Goal: Communication & Community: Ask a question

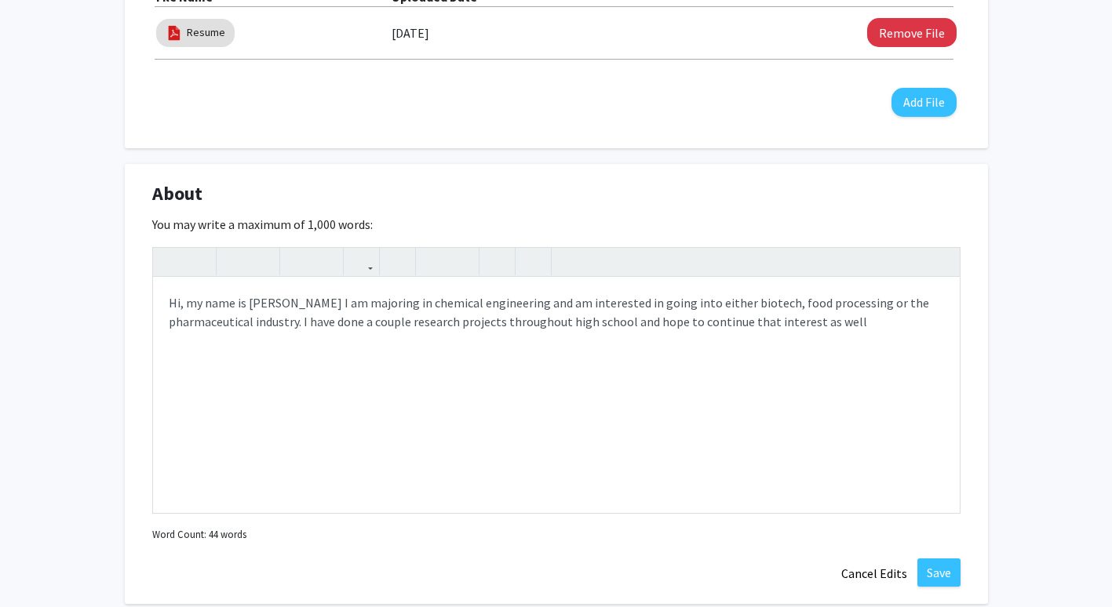
scroll to position [566, 0]
click at [718, 341] on div "Hi, my name is Drishya Manda I am majoring in chemical engineering and am inter…" at bounding box center [556, 396] width 807 height 235
click at [168, 299] on div "Hi, my name is Drishya Manda I am majoring in chemical engineering and am inter…" at bounding box center [556, 396] width 807 height 235
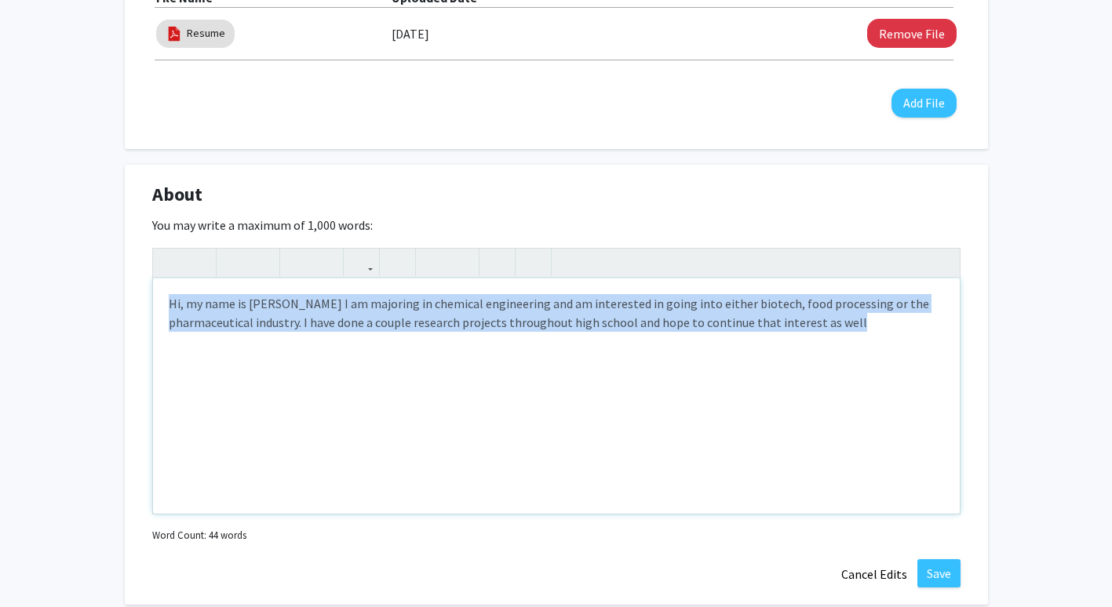
drag, startPoint x: 168, startPoint y: 299, endPoint x: 914, endPoint y: 330, distance: 747.0
click at [914, 330] on div "Hi, my name is Drishya Manda I am majoring in chemical engineering and am inter…" at bounding box center [556, 396] width 807 height 235
copy p "Hi, my name is Drishya Manda I am majoring in chemical engineering and am inter…"
paste div "Note to users with screen readers: Please deactivate our accessibility plugin f…"
type textarea "<p>My name is Drishya Manda, and I am currently pursuing a Bachelor of Science …"
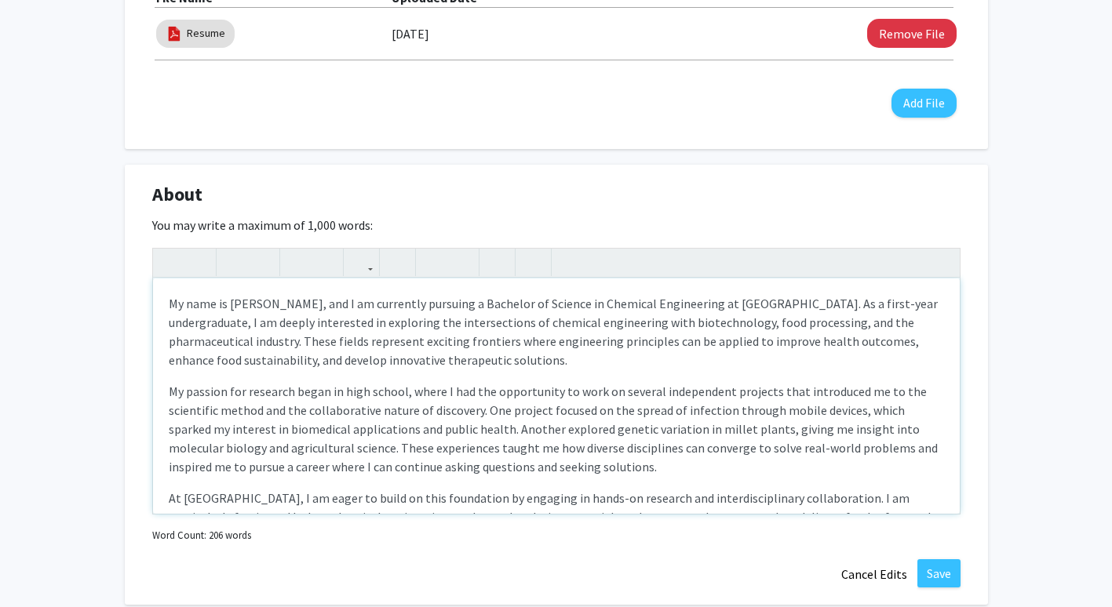
click at [599, 298] on p "My name is Drishya Manda, and I am currently pursuing a Bachelor of Science in …" at bounding box center [556, 331] width 775 height 75
click at [463, 305] on p "My name is Drishya Manda, and I am currently pursuing a Bachelor of Science in …" at bounding box center [556, 331] width 775 height 75
click at [567, 300] on p "My name is Drishya Manda, and I am currently pursuing a Bachelor of Science in …" at bounding box center [556, 331] width 775 height 75
click at [538, 309] on p "My name is Drishya Manda, and I am currently majoring in Chemical Engineering a…" at bounding box center [556, 331] width 775 height 75
click at [301, 337] on p "My name is Drishya Manda, and I am currently majoring in Chemical Engineering a…" at bounding box center [556, 331] width 775 height 75
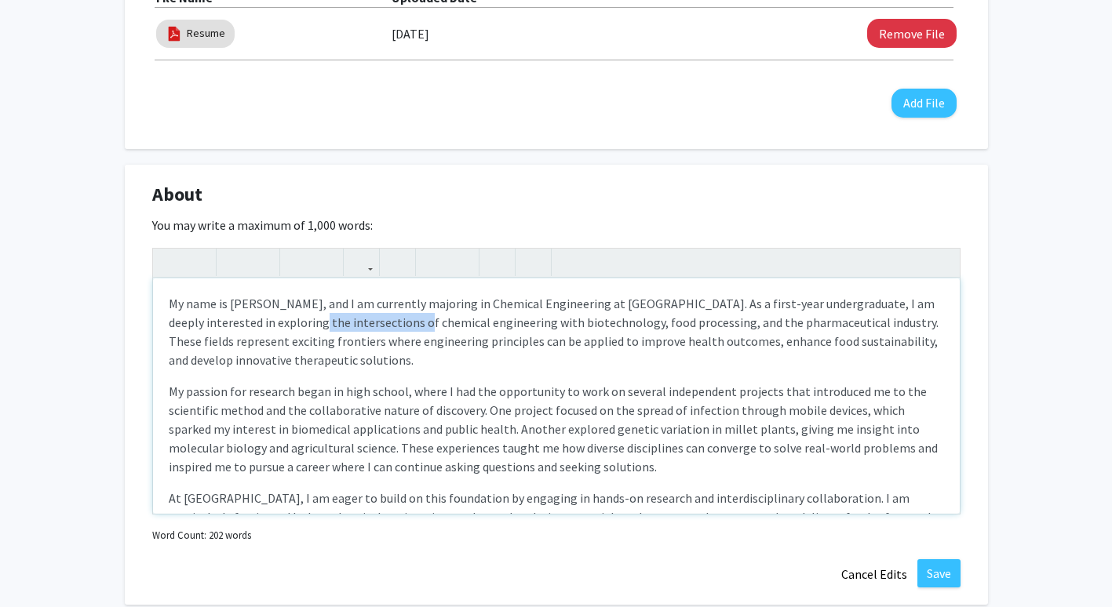
drag, startPoint x: 286, startPoint y: 323, endPoint x: 386, endPoint y: 324, distance: 99.7
click at [386, 324] on p "My name is Drishya Manda, and I am currently majoring in Chemical Engineering a…" at bounding box center [556, 331] width 775 height 75
click at [467, 333] on p "My name is Drishya Manda, and I am currently majoring in Chemical Engineering a…" at bounding box center [556, 331] width 775 height 75
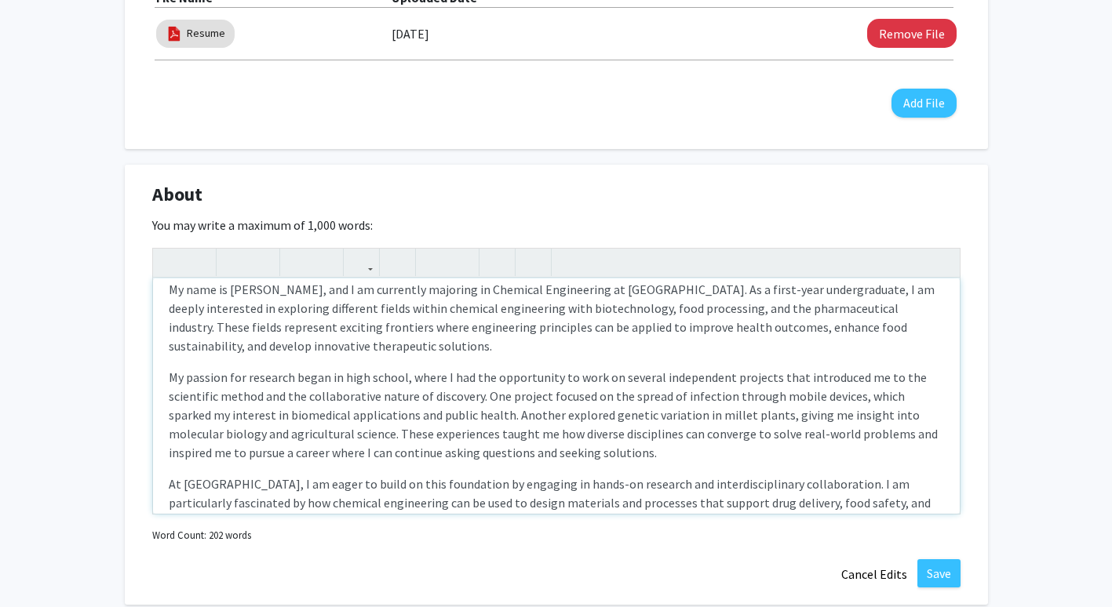
scroll to position [15, 0]
click at [314, 325] on p "My name is Drishya Manda, and I am currently majoring in Chemical Engineering a…" at bounding box center [556, 316] width 775 height 75
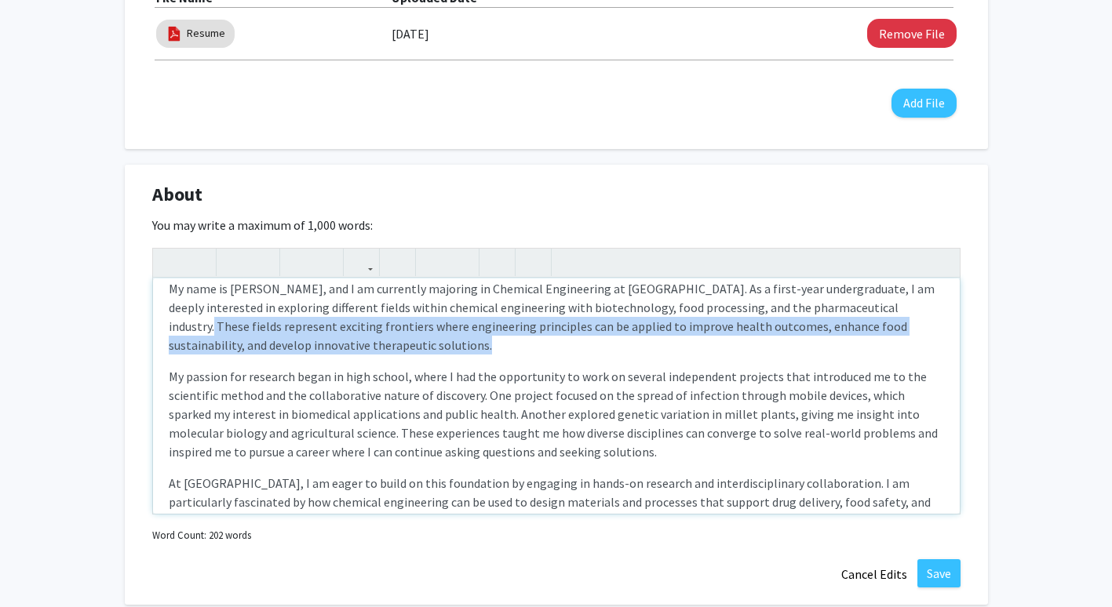
drag, startPoint x: 885, startPoint y: 301, endPoint x: 901, endPoint y: 340, distance: 41.8
click at [901, 340] on p "My name is Drishya Manda, and I am currently majoring in Chemical Engineering a…" at bounding box center [556, 316] width 775 height 75
click at [605, 336] on p "My name is Drishya Manda, and I am currently majoring in Chemical Engineering a…" at bounding box center [556, 316] width 775 height 75
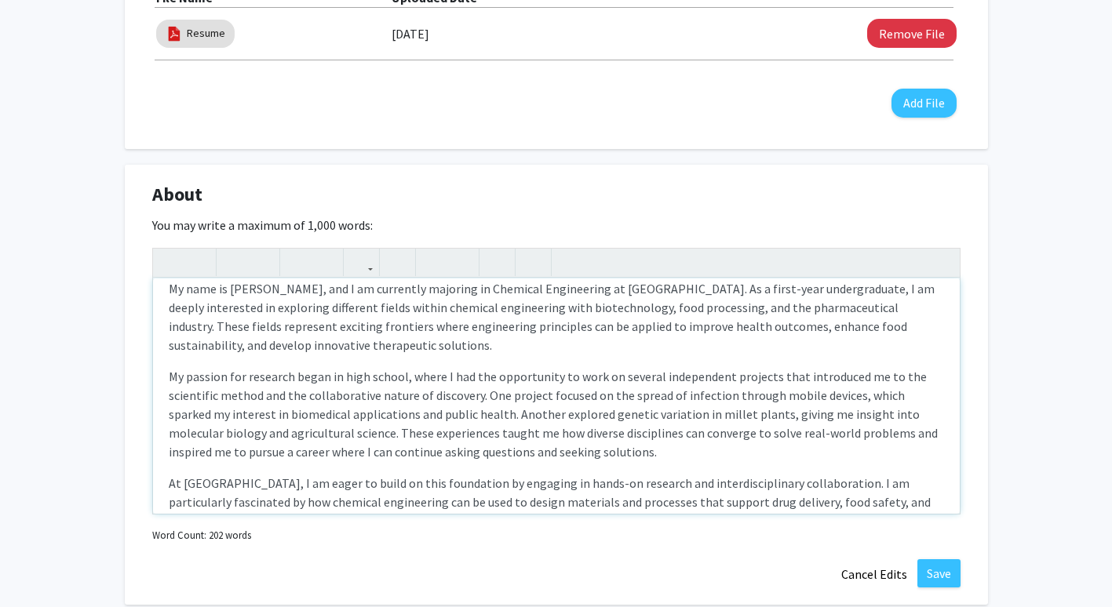
click at [290, 329] on p "My name is Drishya Manda, and I am currently majoring in Chemical Engineering a…" at bounding box center [556, 316] width 775 height 75
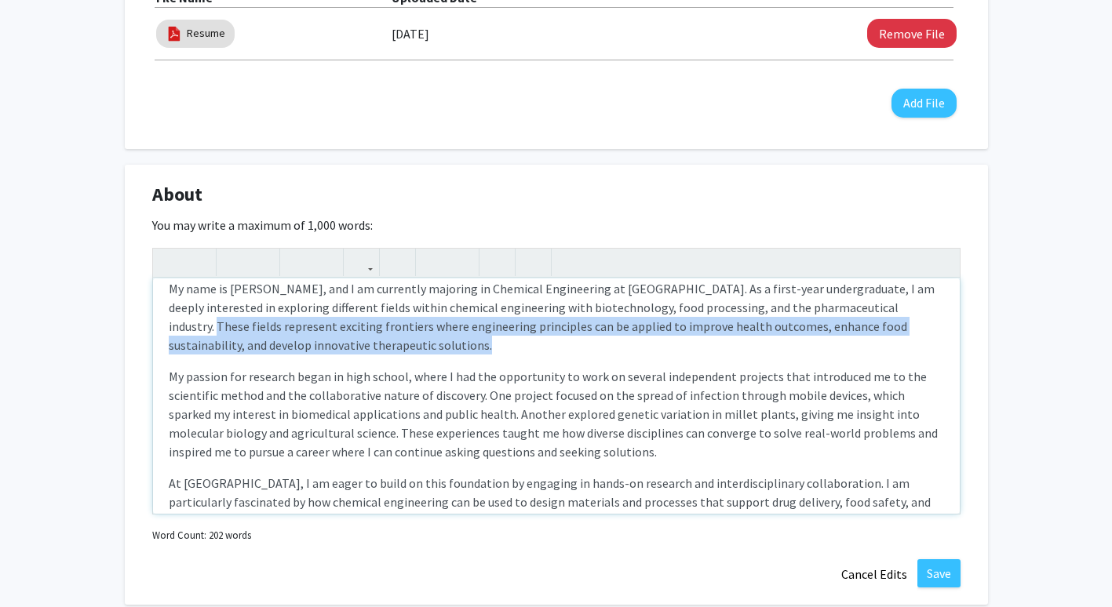
drag, startPoint x: 887, startPoint y: 306, endPoint x: 902, endPoint y: 342, distance: 39.1
click at [902, 342] on p "My name is Drishya Manda, and I am currently majoring in Chemical Engineering a…" at bounding box center [556, 316] width 775 height 75
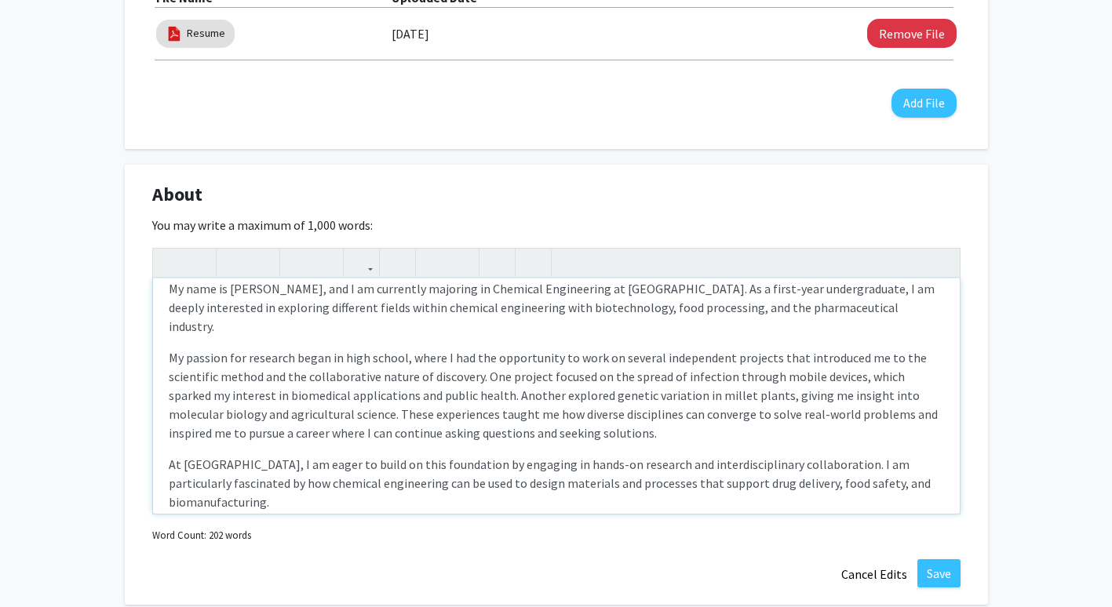
scroll to position [3, 0]
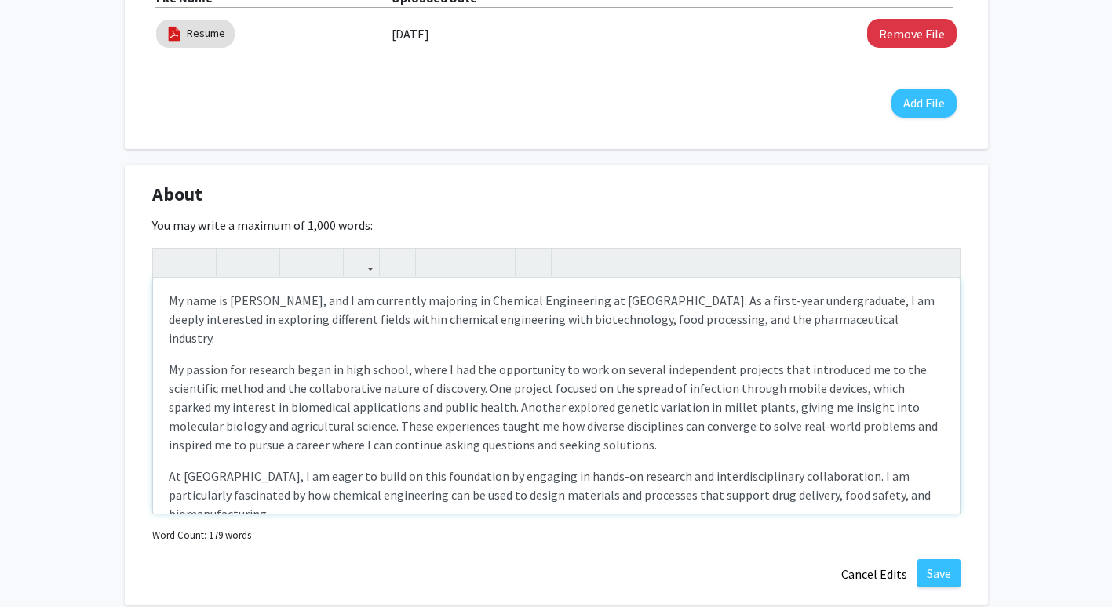
click at [193, 399] on p "My passion for research began in high school, where I had the opportunity to wo…" at bounding box center [556, 407] width 775 height 94
drag, startPoint x: 261, startPoint y: 367, endPoint x: 473, endPoint y: 370, distance: 211.9
click at [473, 370] on p "My passion for research began in high school, where I had the opportunity to wo…" at bounding box center [556, 407] width 775 height 94
click at [391, 370] on p "My passion for research began in high school, where I had the opportunity to wo…" at bounding box center [556, 407] width 775 height 94
click at [636, 360] on p "My passion for research began in high school, where I had the opportunity to wo…" at bounding box center [556, 407] width 775 height 94
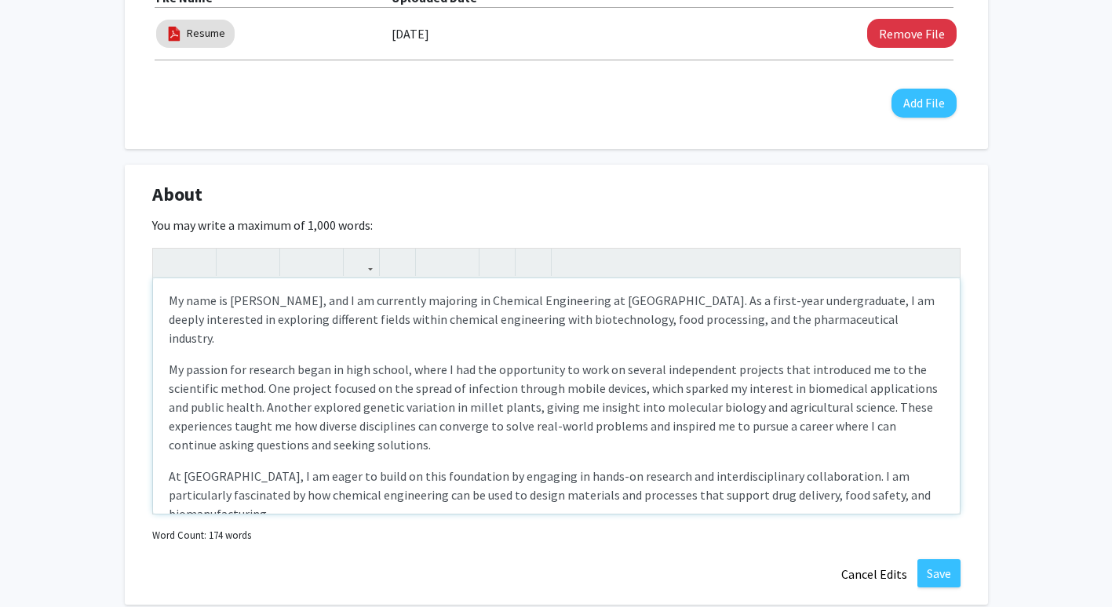
click at [510, 427] on p "My passion for research began in high school, where I had the opportunity to wo…" at bounding box center [556, 407] width 775 height 94
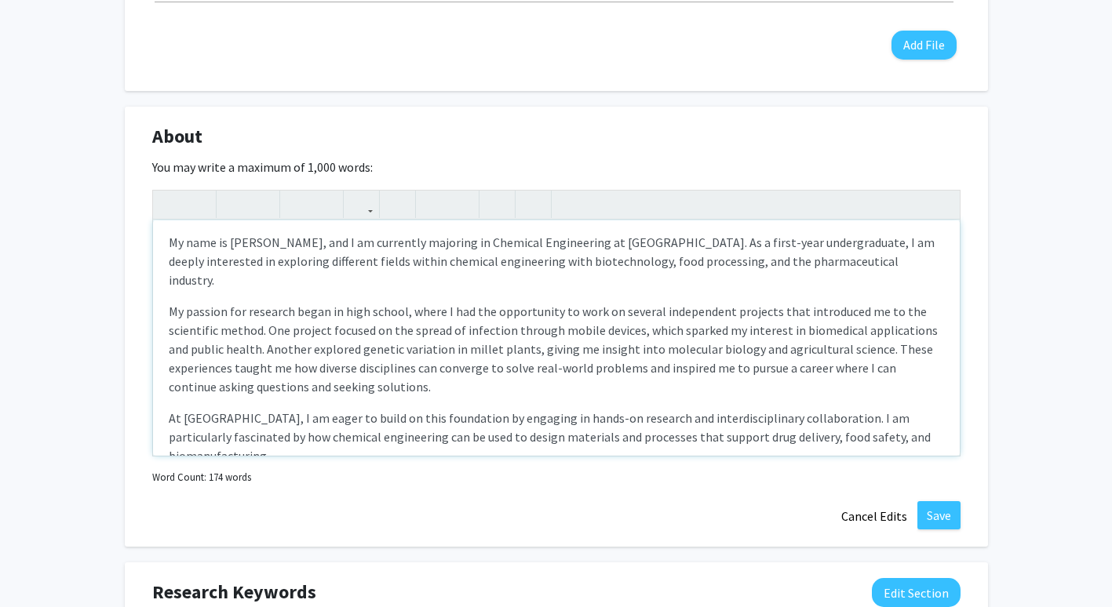
scroll to position [619, 0]
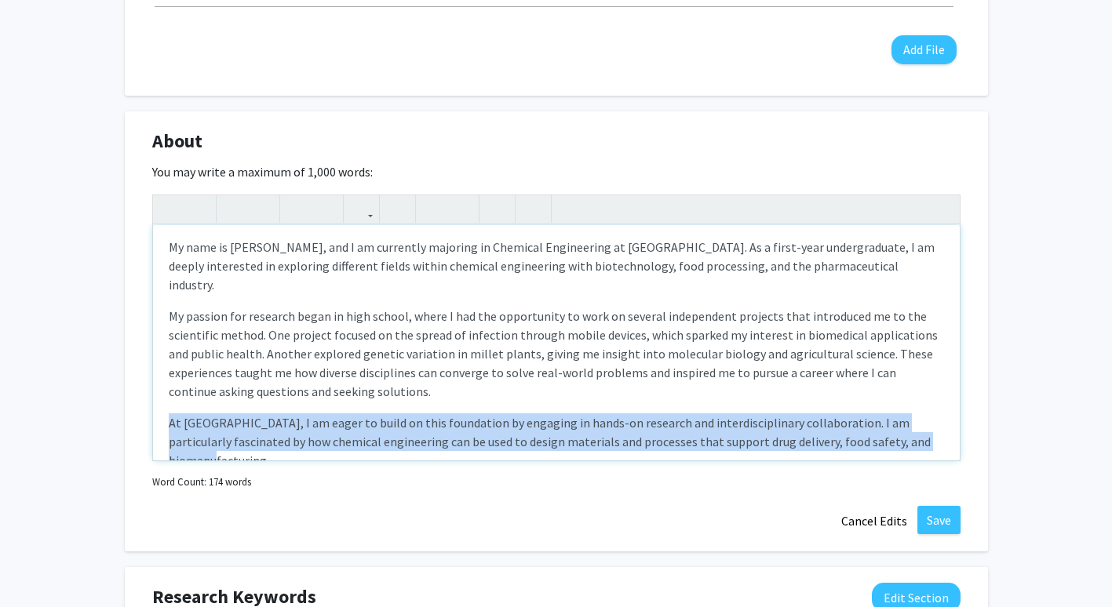
drag, startPoint x: 166, startPoint y: 407, endPoint x: 934, endPoint y: 436, distance: 768.9
click at [934, 436] on div "My name is Drishya Manda, and I am currently majoring in Chemical Engineering a…" at bounding box center [556, 342] width 807 height 235
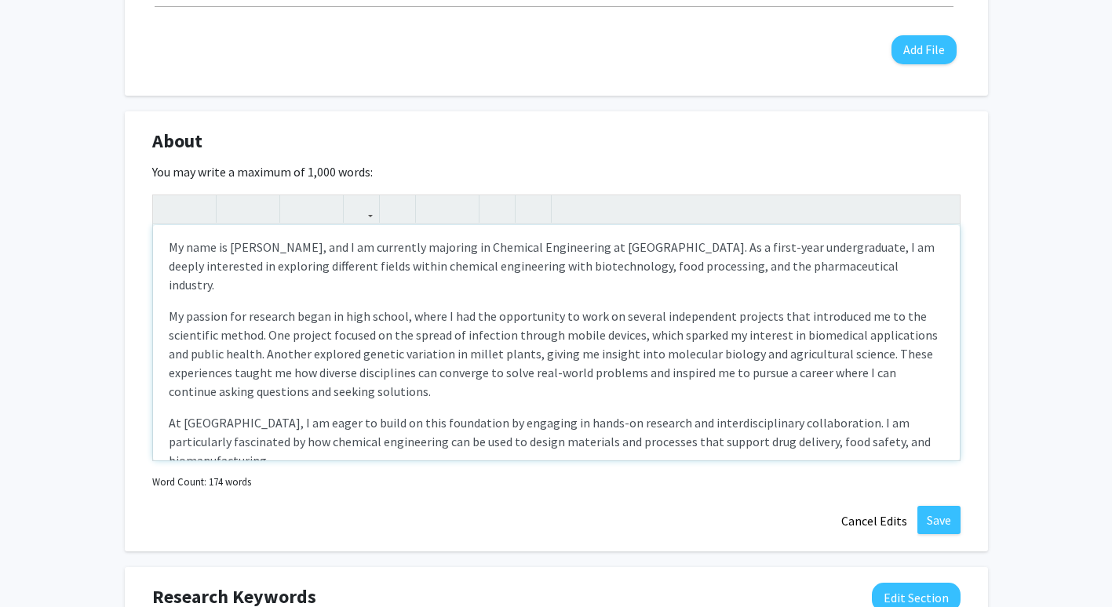
scroll to position [0, 0]
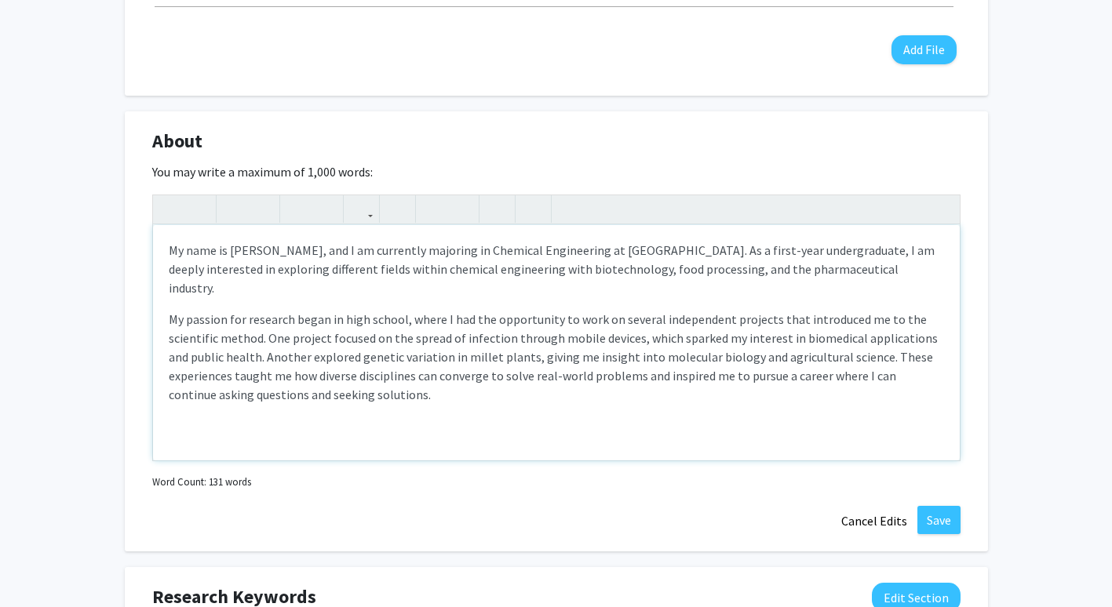
type textarea "<p>My name is Drishya Manda, and I am currently majoring in Chemical Engineerin…"
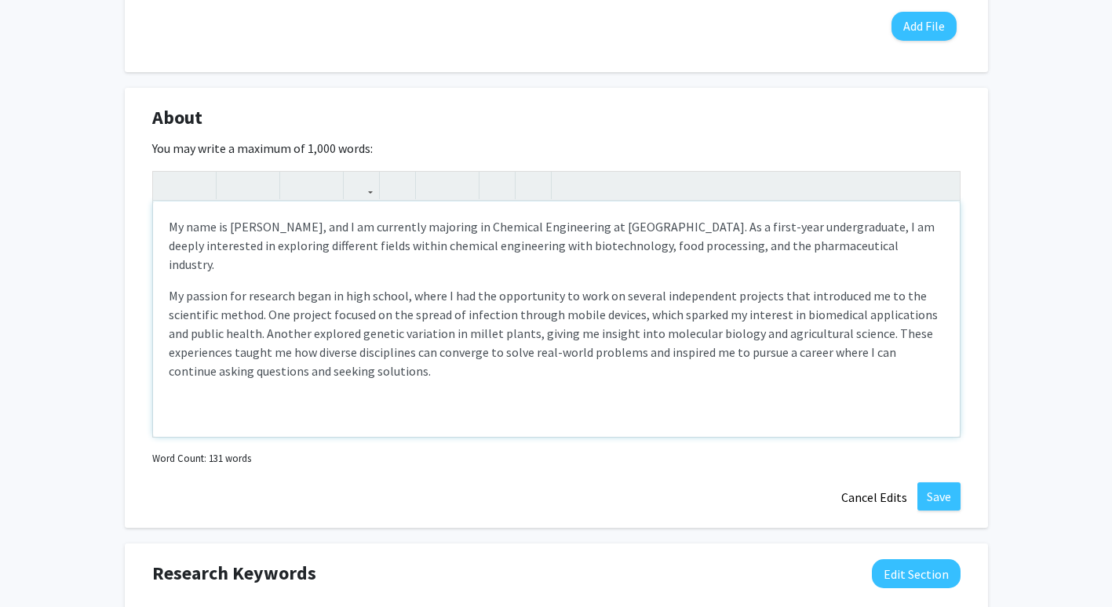
scroll to position [644, 0]
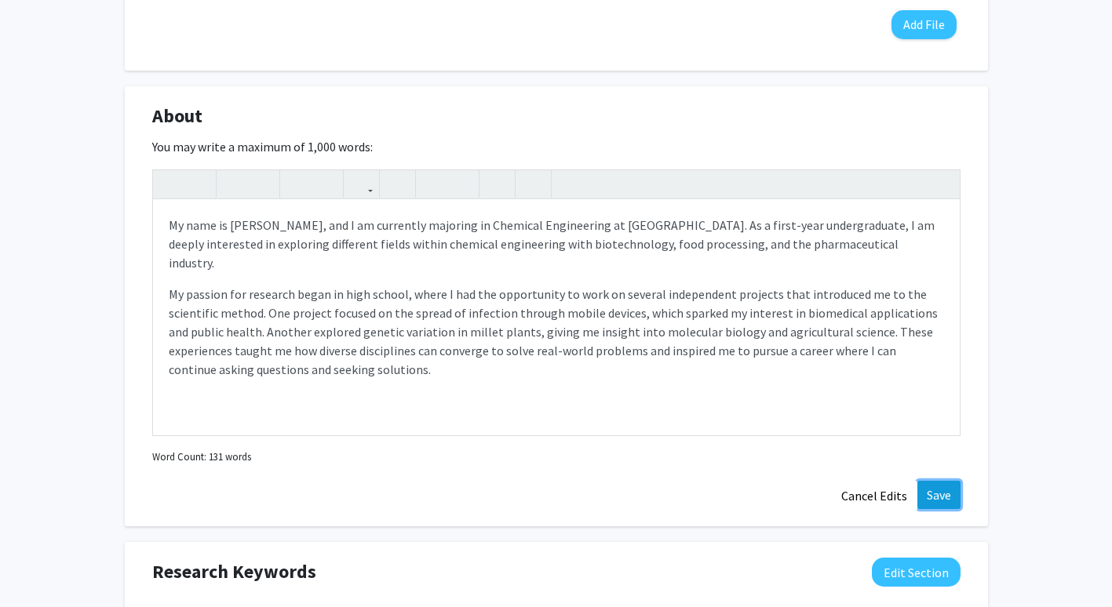
click at [939, 498] on button "Save" at bounding box center [938, 495] width 43 height 28
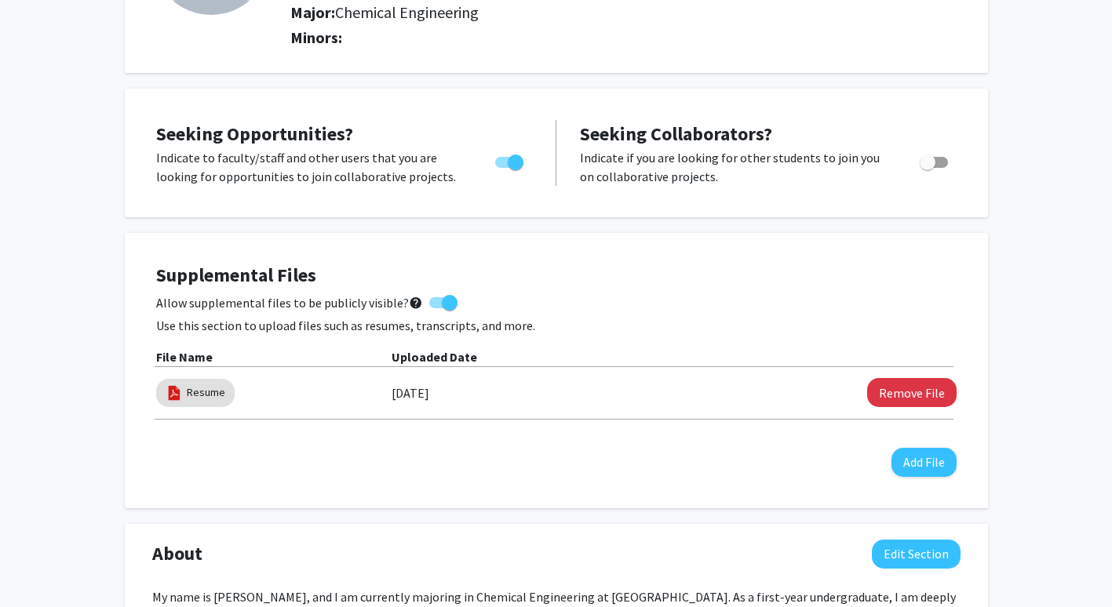
scroll to position [207, 0]
click at [935, 464] on button "Add File" at bounding box center [924, 461] width 65 height 29
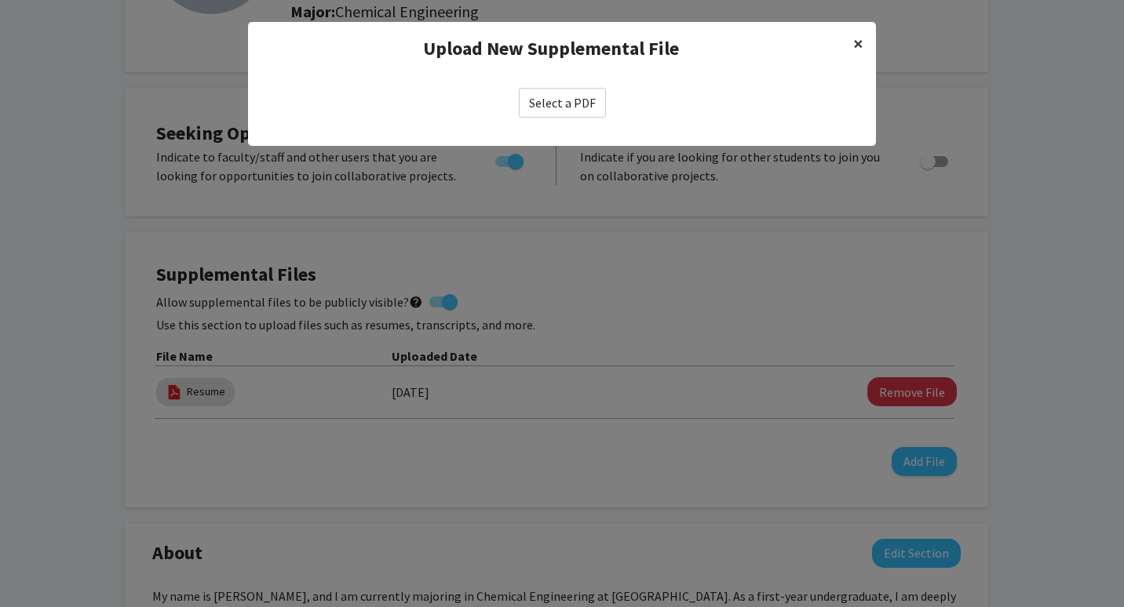
click at [862, 42] on span "×" at bounding box center [858, 43] width 10 height 24
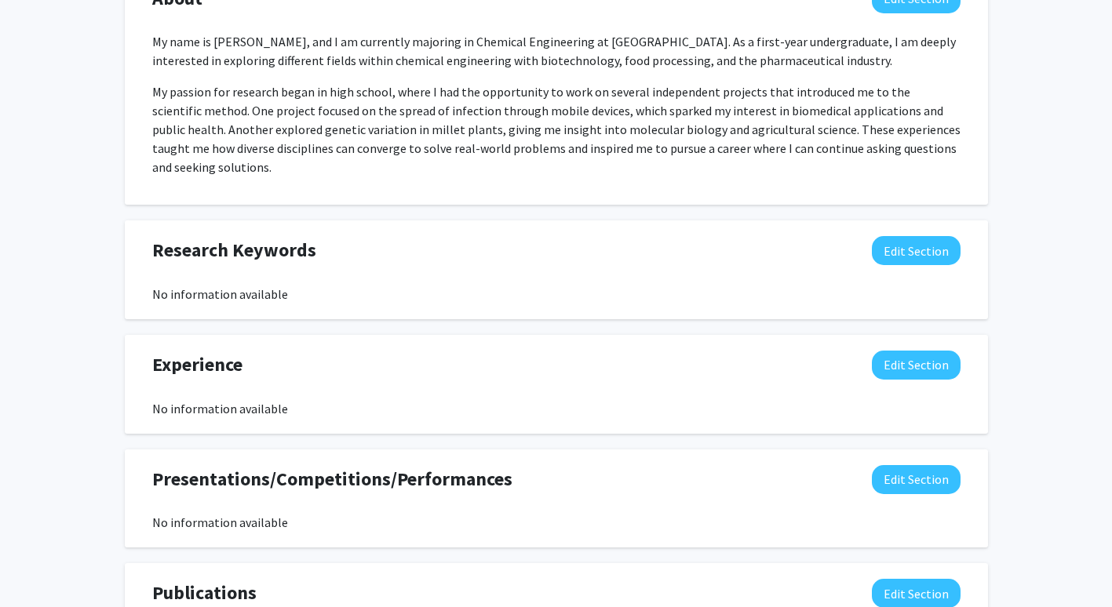
scroll to position [763, 0]
click at [924, 245] on button "Edit Section" at bounding box center [916, 249] width 89 height 29
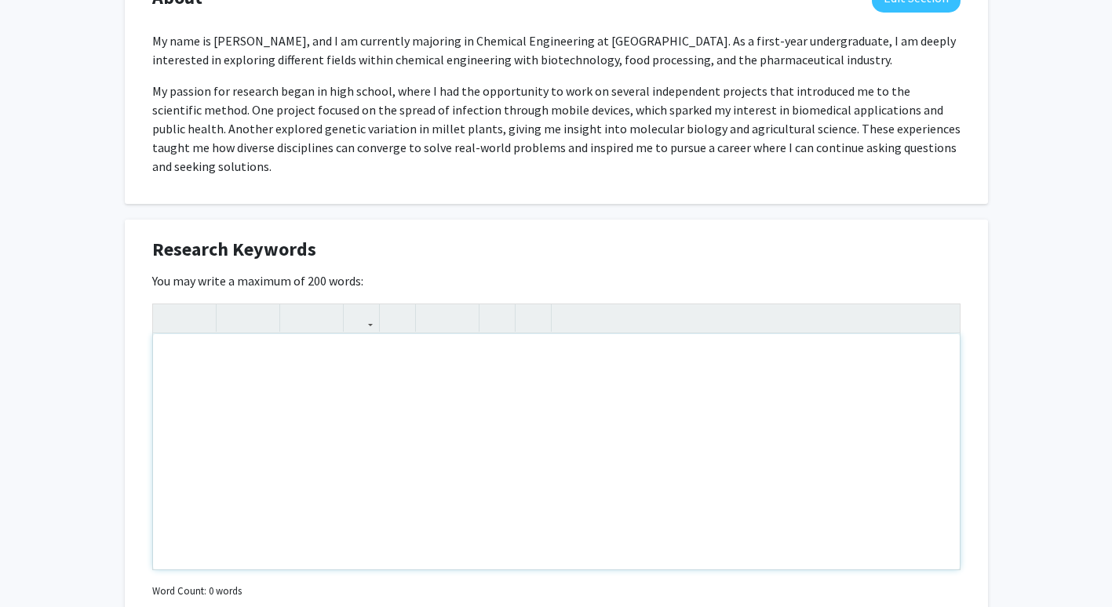
click at [442, 404] on div "Note to users with screen readers: Please deactivate our accessibility plugin f…" at bounding box center [556, 451] width 807 height 235
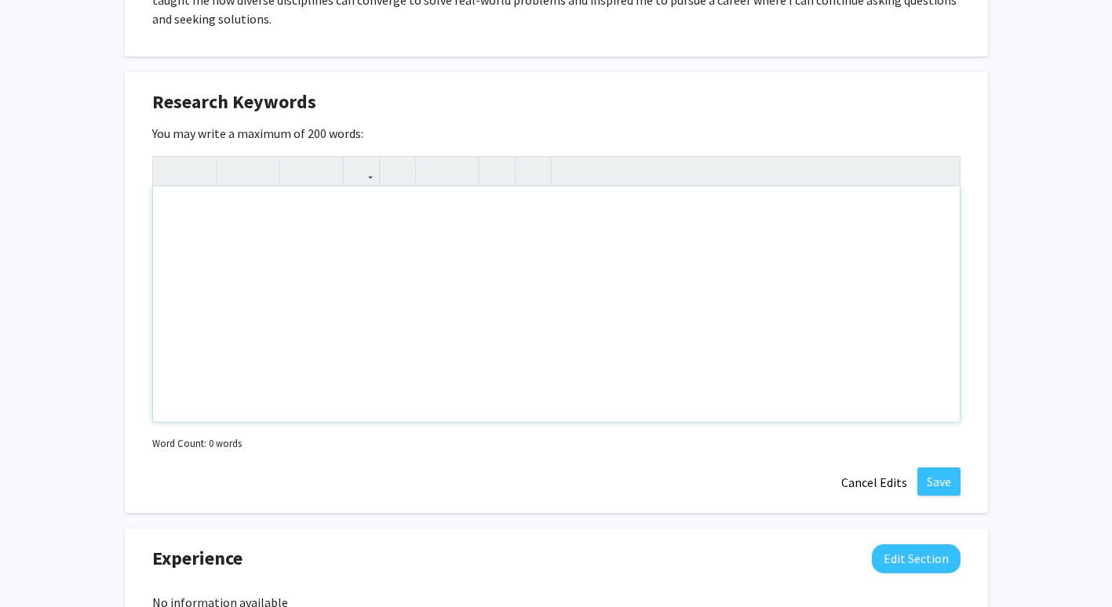
scroll to position [911, 0]
click at [877, 480] on button "Cancel Edits" at bounding box center [874, 482] width 86 height 30
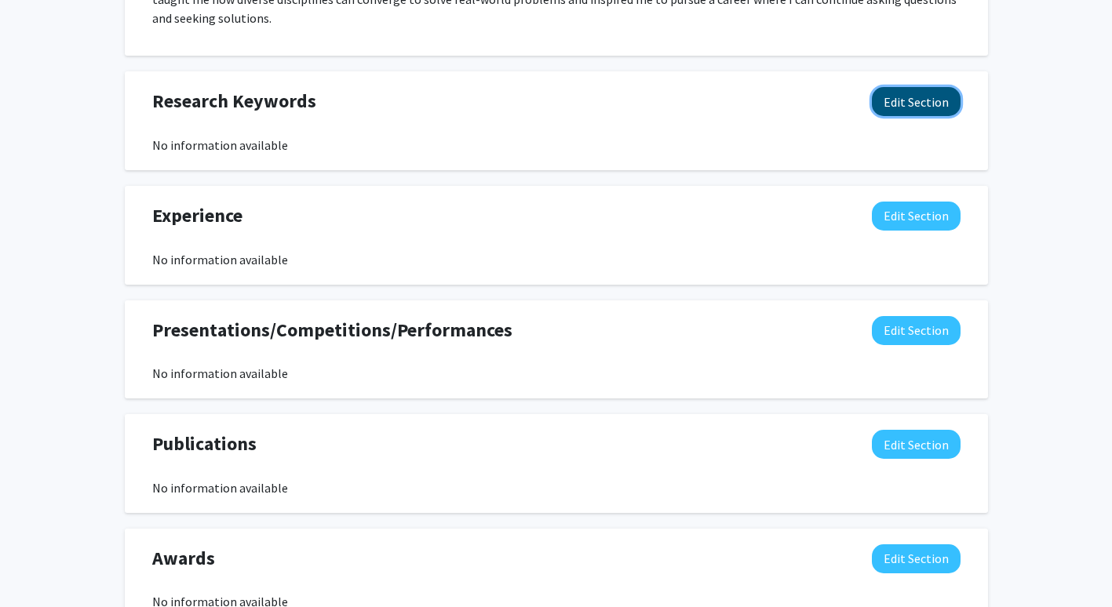
click at [917, 115] on button "Edit Section" at bounding box center [916, 101] width 89 height 29
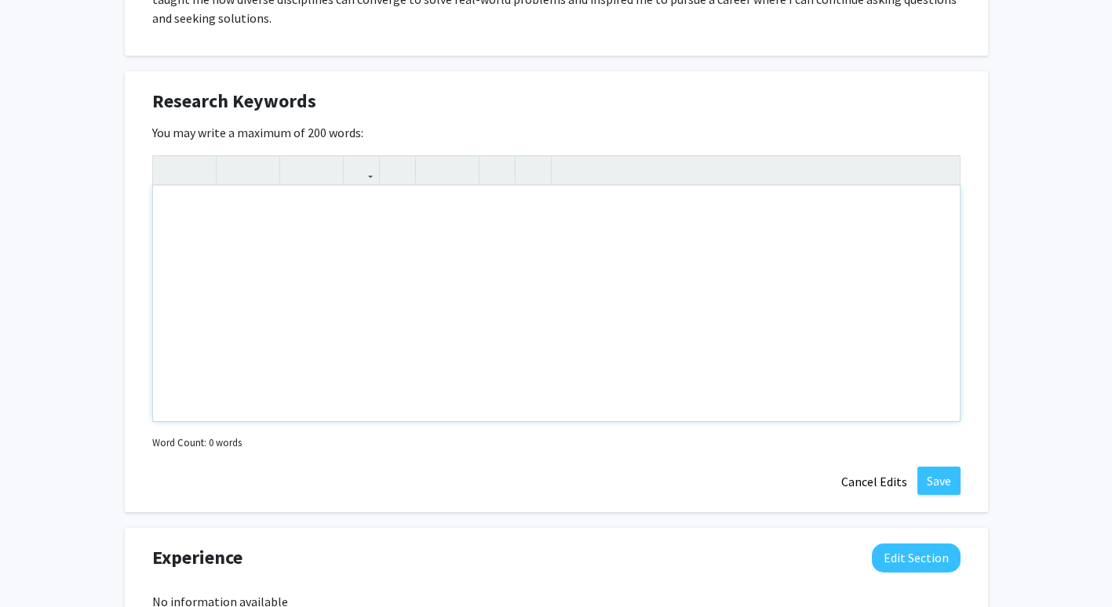
click at [567, 231] on div "Note to users with screen readers: Please deactivate our accessibility plugin f…" at bounding box center [556, 303] width 807 height 235
click at [341, 216] on div "Biotech Pharmaceuticals" at bounding box center [556, 303] width 807 height 235
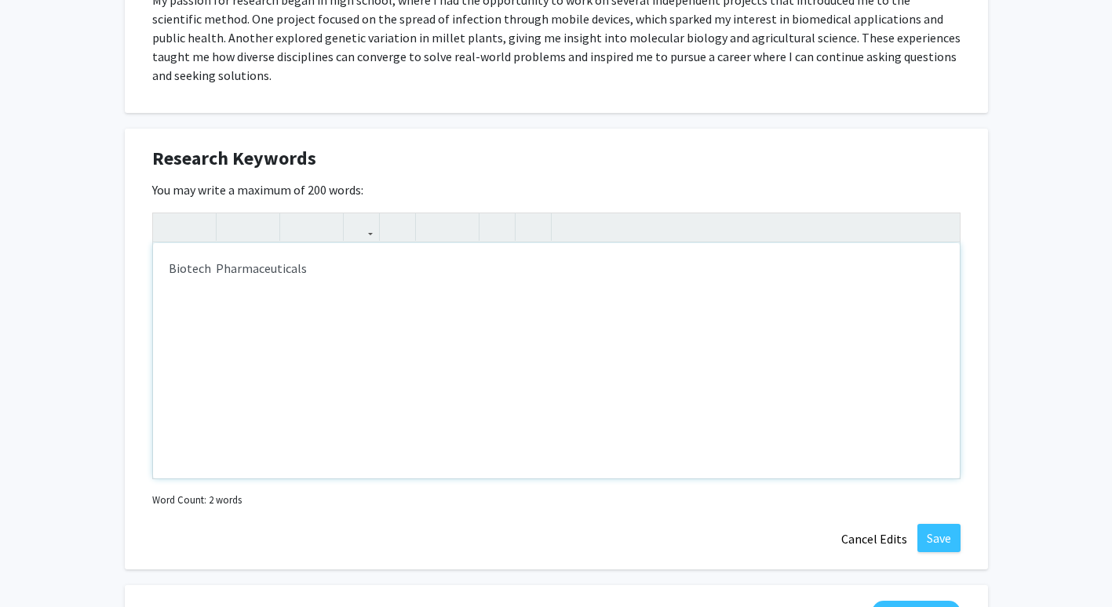
scroll to position [851, 0]
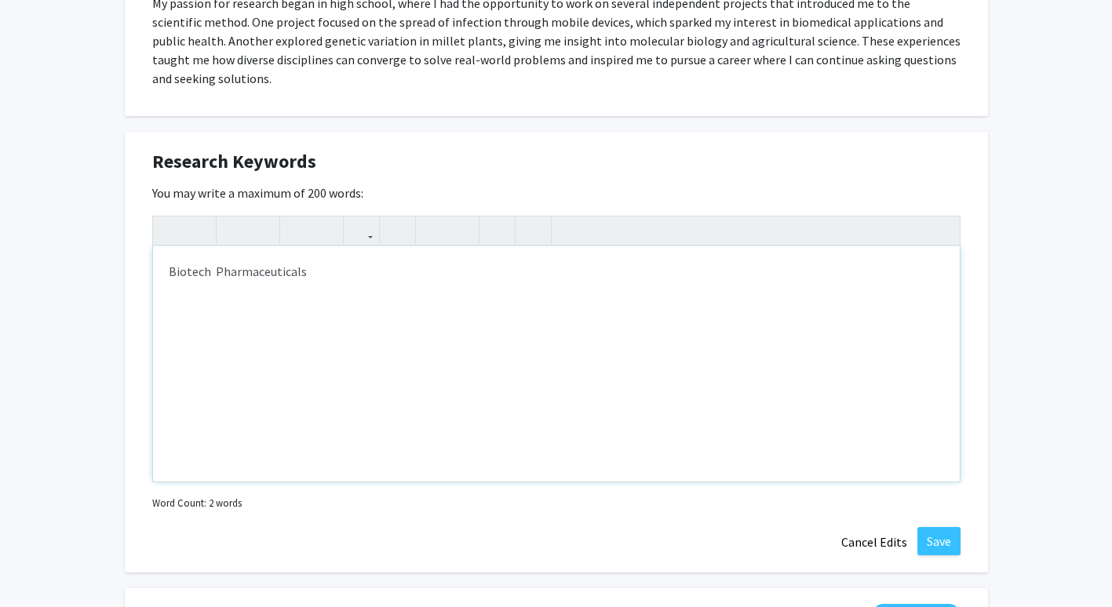
click at [344, 279] on div "Biotech Pharmaceuticals" at bounding box center [556, 363] width 807 height 235
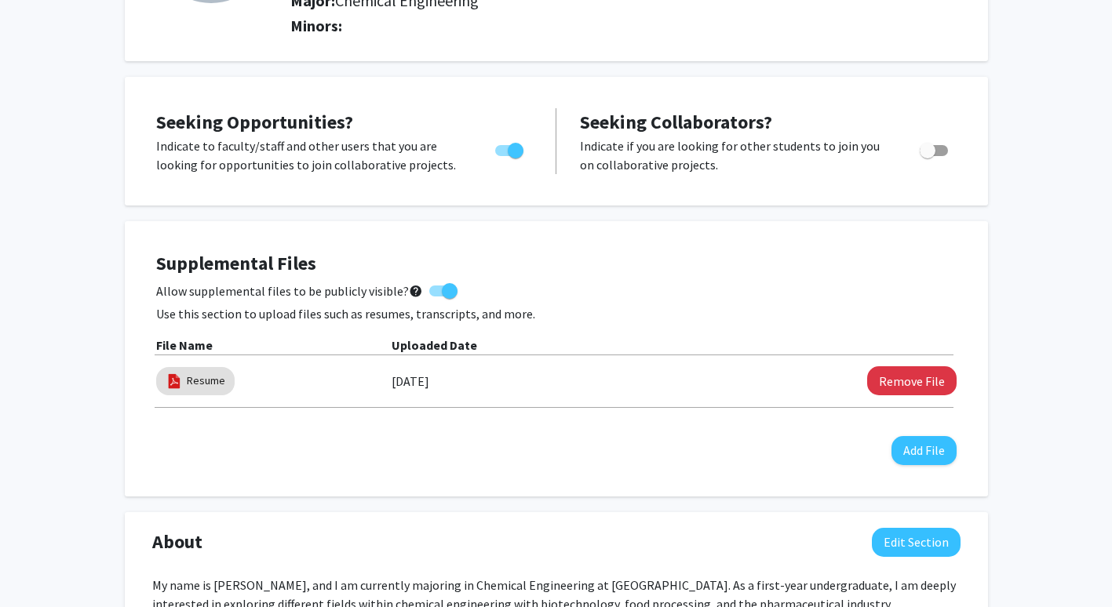
scroll to position [0, 0]
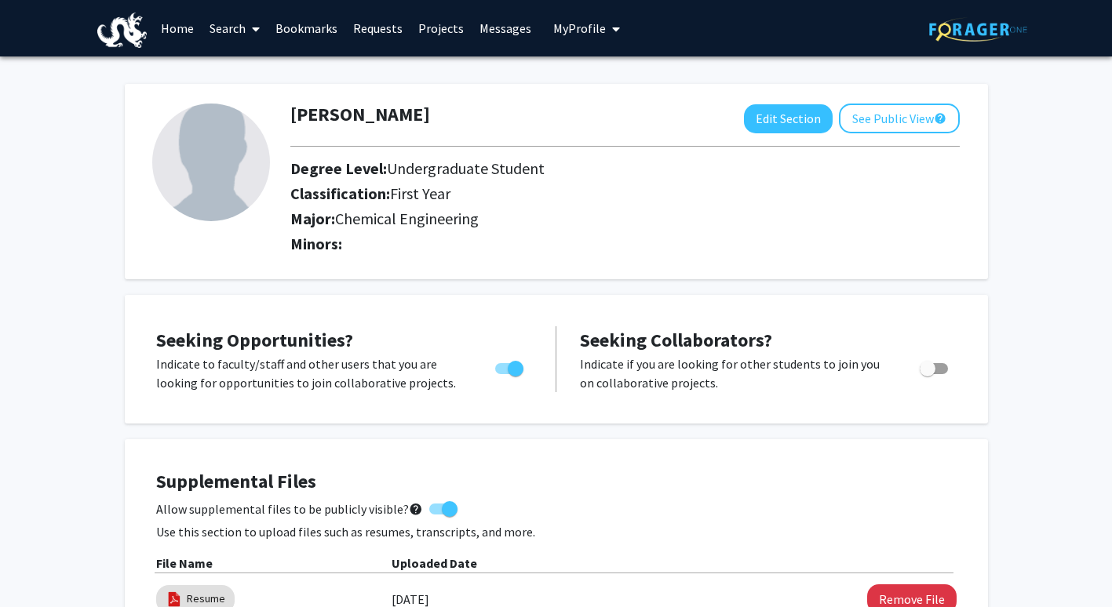
click at [223, 173] on img at bounding box center [211, 163] width 118 height 118
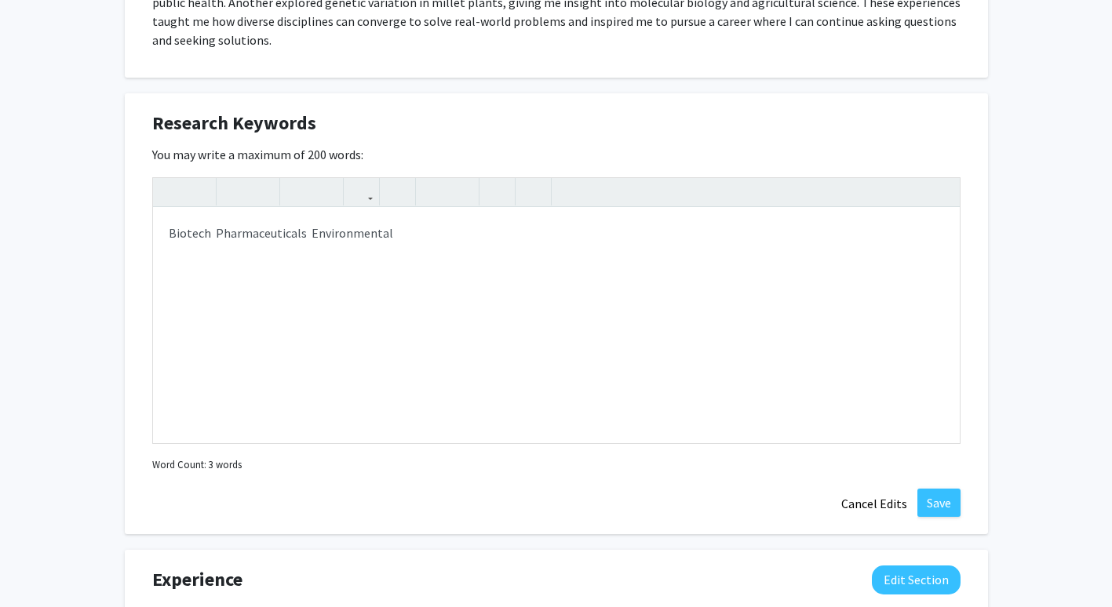
scroll to position [892, 0]
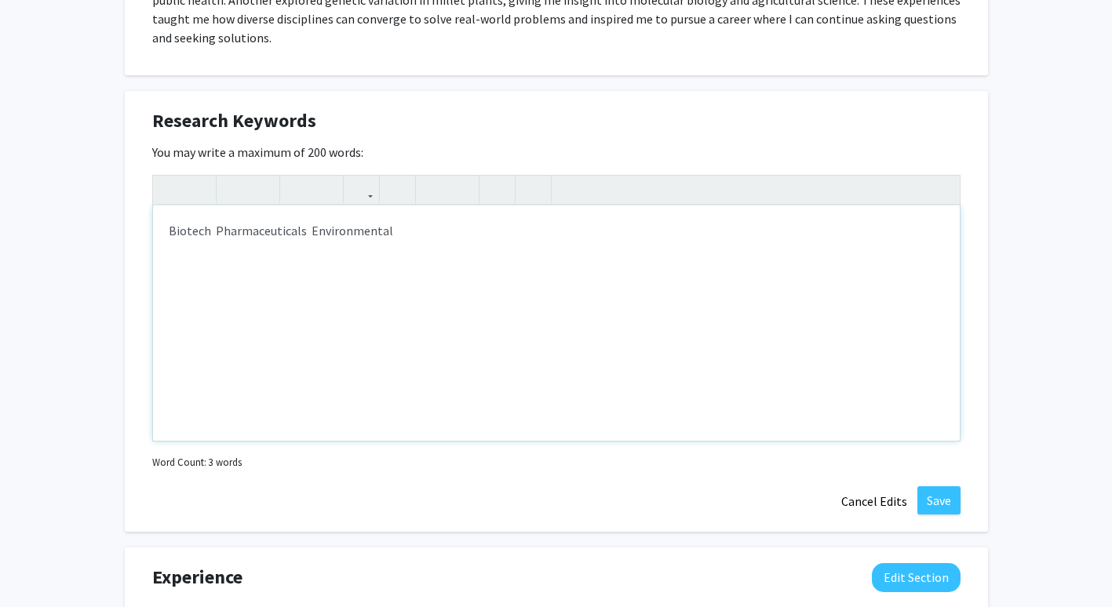
click at [434, 241] on div "Biotech Pharmaceuticals Environmental" at bounding box center [556, 323] width 807 height 235
type textarea "Biotech&nbsp; Pharmaceuticals&nbsp;&nbsp;"
click at [320, 232] on div "Biotech Pharmaceuticals" at bounding box center [556, 323] width 807 height 235
drag, startPoint x: 160, startPoint y: 227, endPoint x: 360, endPoint y: 228, distance: 200.1
click at [360, 228] on div "Biotech Pharmaceuticals" at bounding box center [556, 323] width 807 height 235
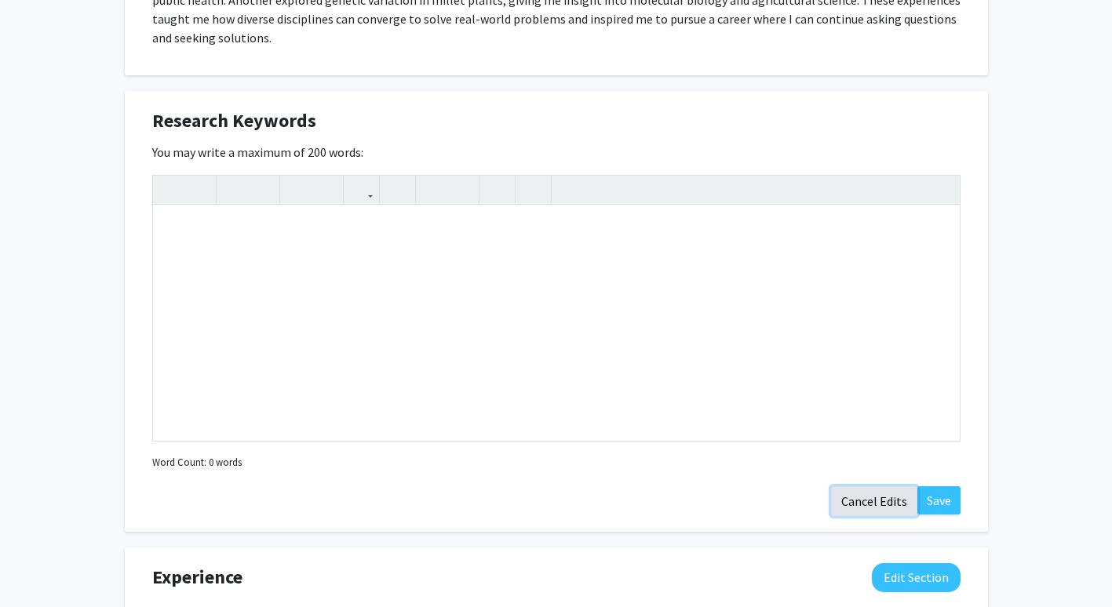
click at [878, 505] on button "Cancel Edits" at bounding box center [874, 502] width 86 height 30
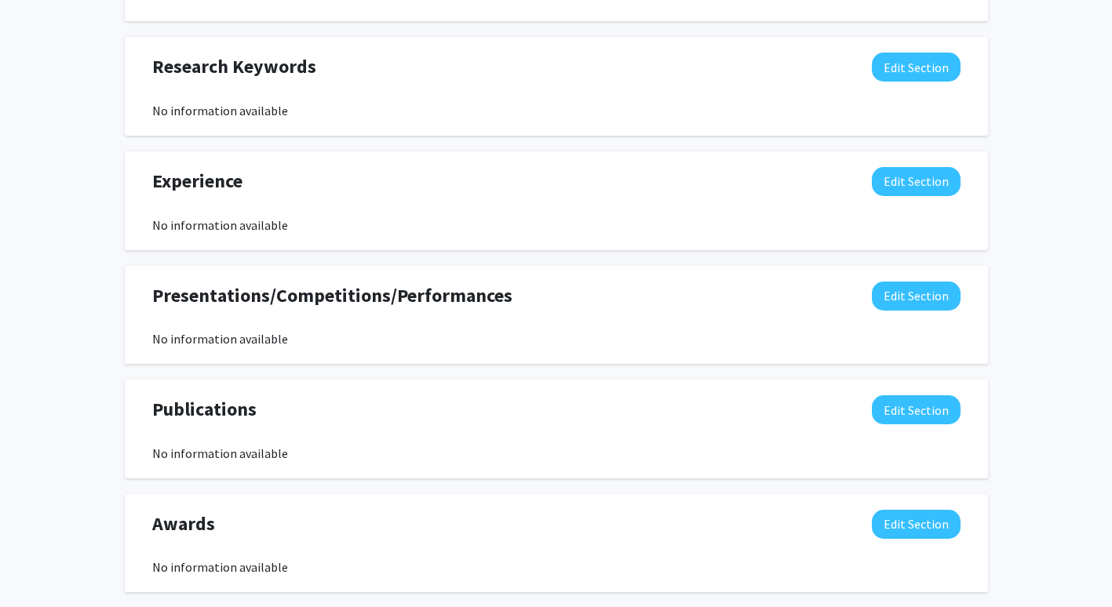
scroll to position [947, 0]
click at [936, 182] on button "Edit Section" at bounding box center [916, 180] width 89 height 29
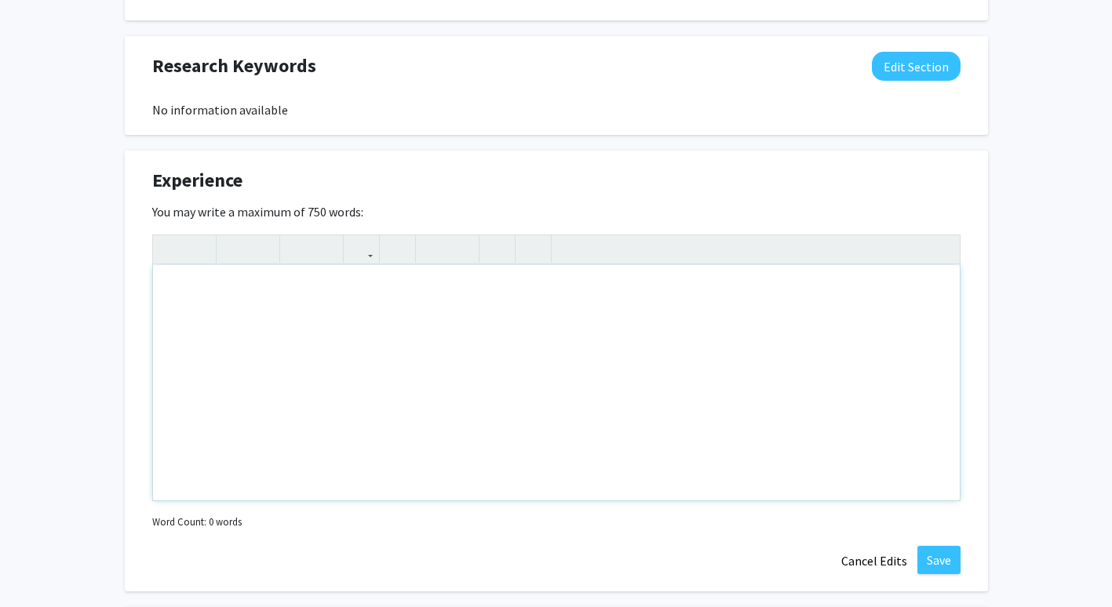
click at [695, 326] on div "Note to users with screen readers: Please deactivate our accessibility plugin f…" at bounding box center [556, 382] width 807 height 235
paste div "Note to users with screen readers: Please deactivate our accessibility plugin f…"
type textarea "<p>I interned at the Danforth Plant Center which works on food production and p…"
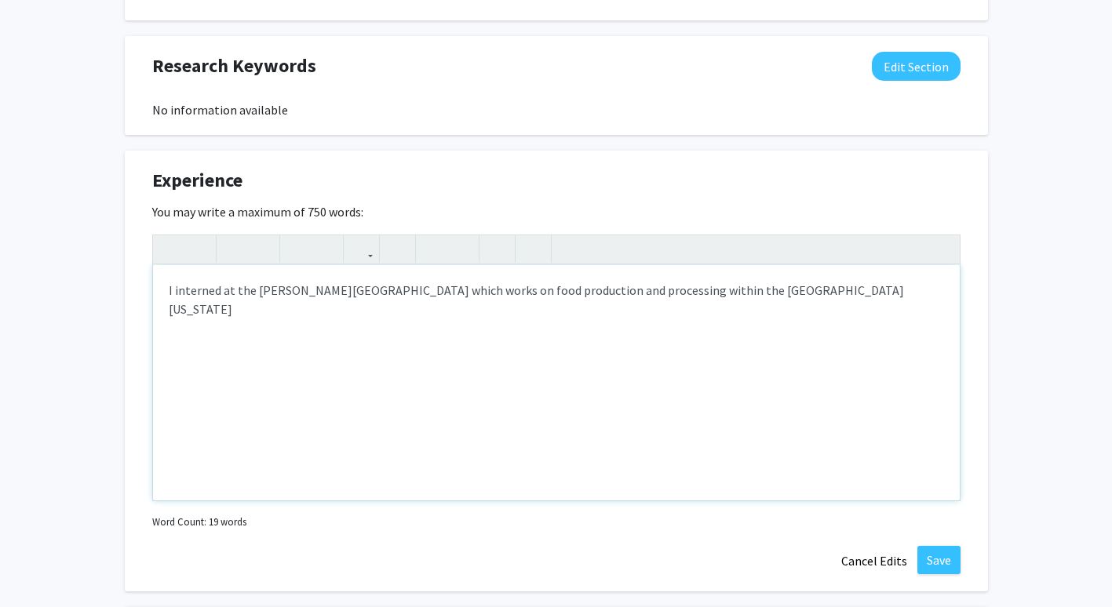
click at [780, 287] on p "I interned at the Danforth Plant Center which works on food production and proc…" at bounding box center [556, 300] width 775 height 38
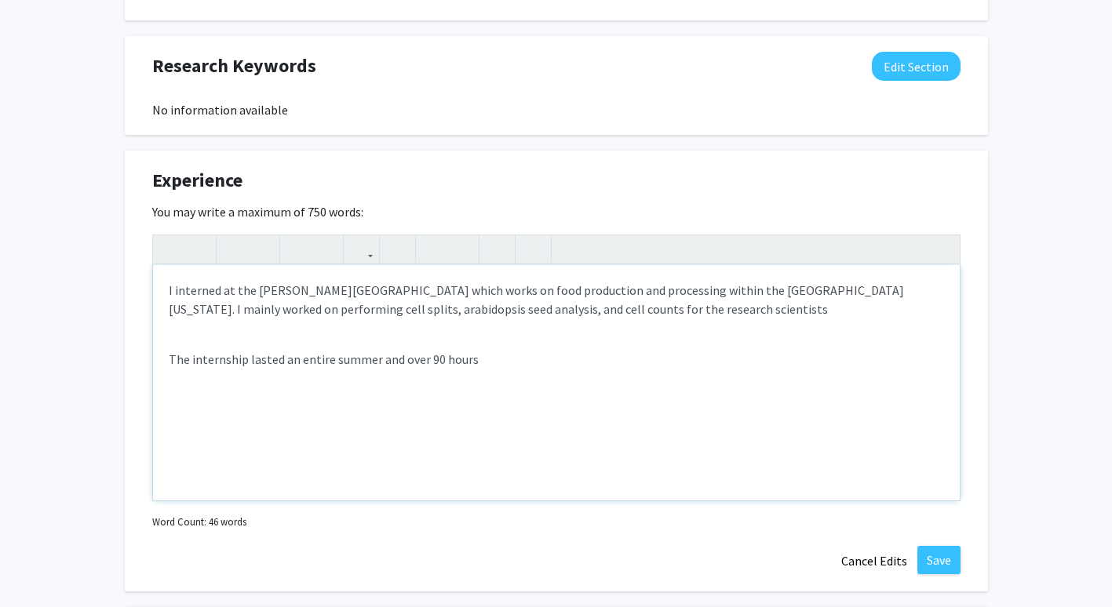
click at [165, 354] on div "I interned at the Danforth Plant Center which works on food production and proc…" at bounding box center [556, 382] width 807 height 235
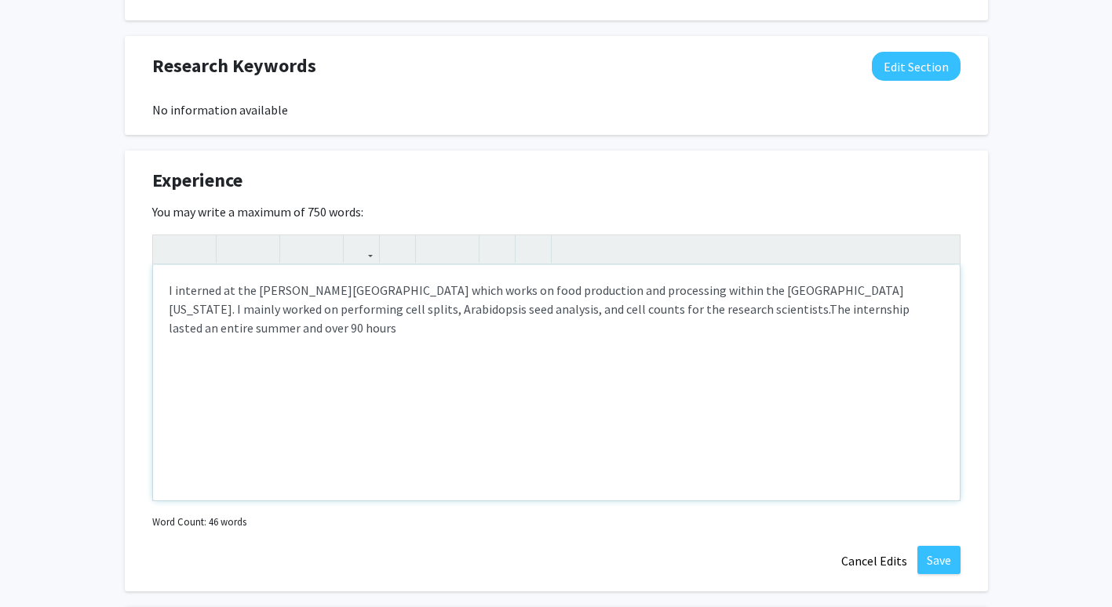
click at [913, 314] on p "I interned at the Danforth Plant Center which works on food production and proc…" at bounding box center [556, 309] width 775 height 57
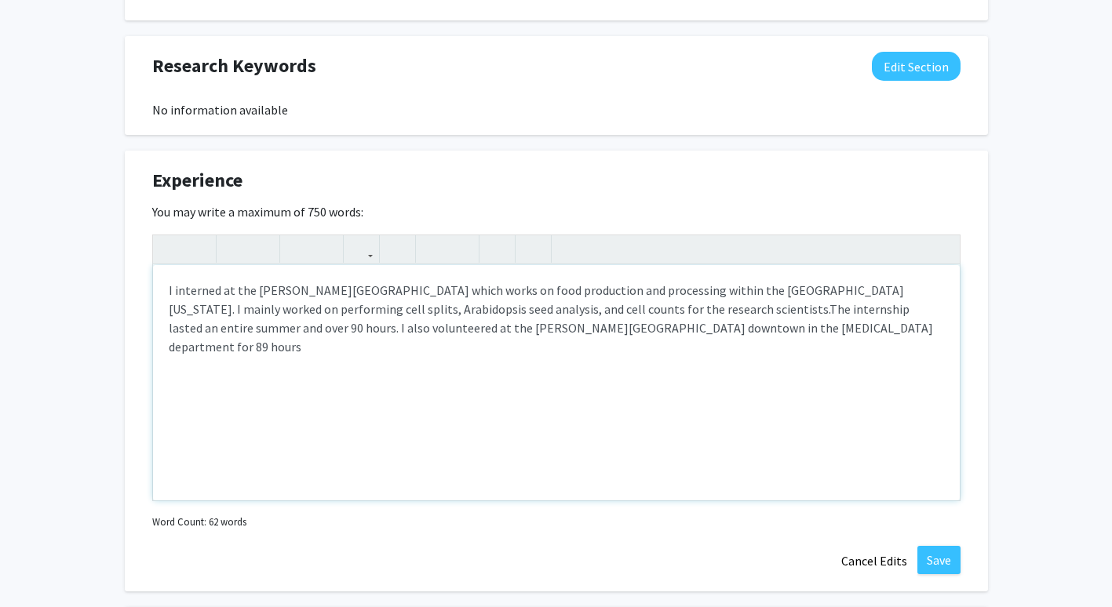
click at [778, 355] on div "I interned at the Danforth Plant Center which works on food production and proc…" at bounding box center [556, 382] width 807 height 235
click at [761, 324] on p "I interned at the Danforth Plant Center which works on food production and proc…" at bounding box center [556, 318] width 775 height 75
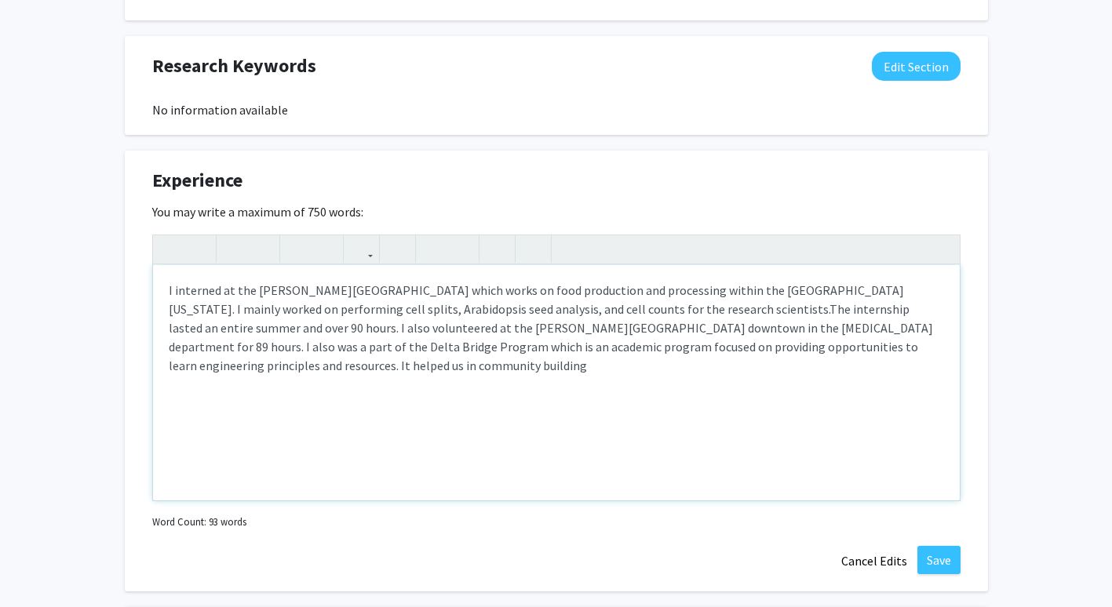
click at [271, 341] on span "The internship lasted an entire summer and over 90 hours. I also volunteered at…" at bounding box center [551, 337] width 764 height 72
click at [910, 352] on p "I interned at the Danforth Plant Center which works on food production and proc…" at bounding box center [556, 328] width 775 height 94
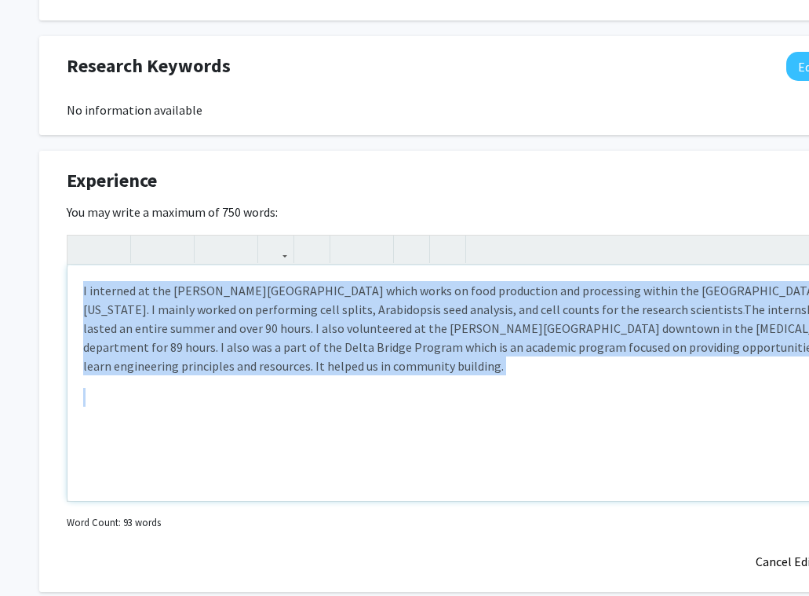
drag, startPoint x: 80, startPoint y: 289, endPoint x: 768, endPoint y: 370, distance: 692.3
click at [768, 370] on div "I interned at the Danforth Plant Center which works on food production and proc…" at bounding box center [470, 382] width 807 height 235
copy p "I interned at the Danforth Plant Center which works on food production and proc…"
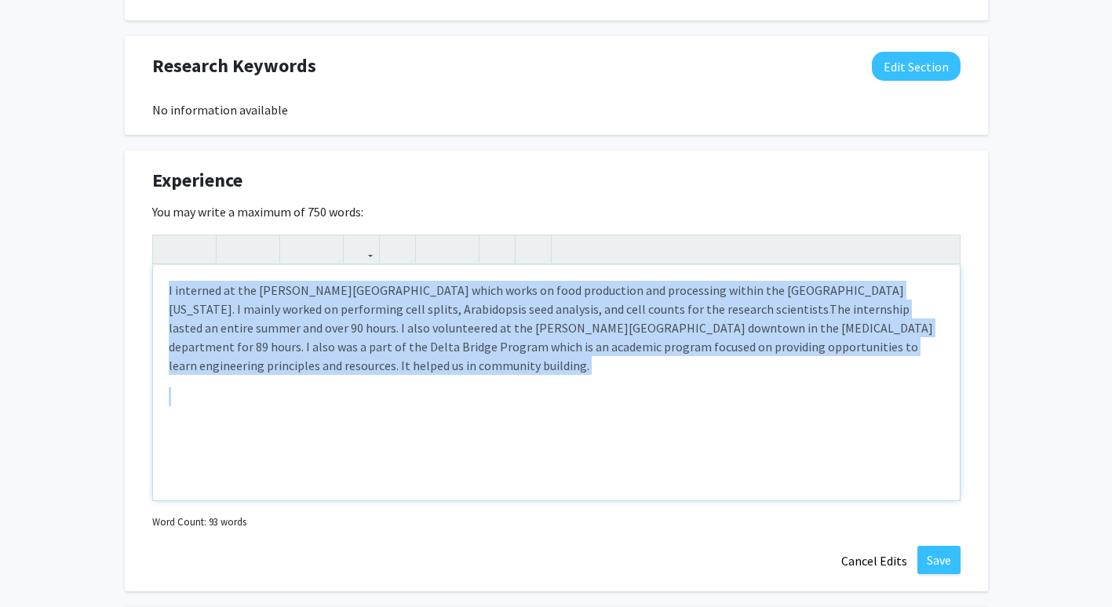
type textarea "<span style="font-size: 1rem;"><br></span><p><span style="font-size: 1rem;">Mes…"
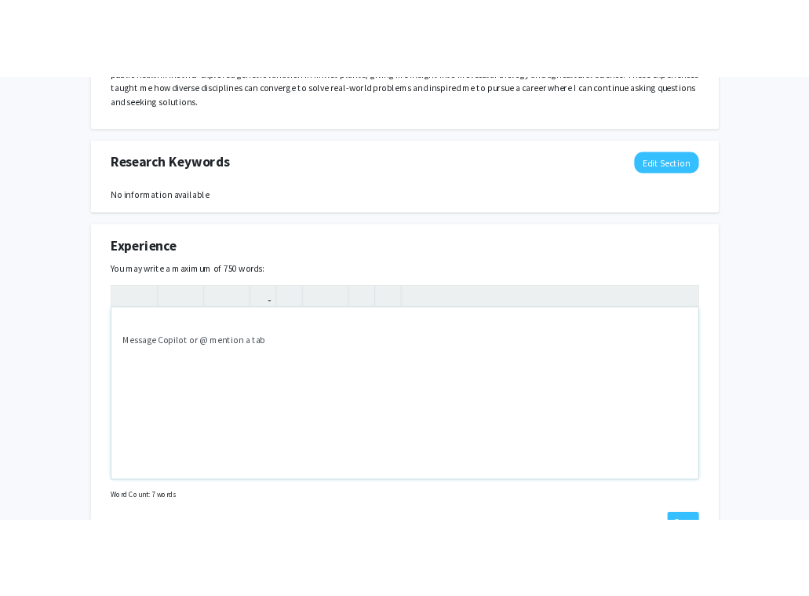
scroll to position [896, 0]
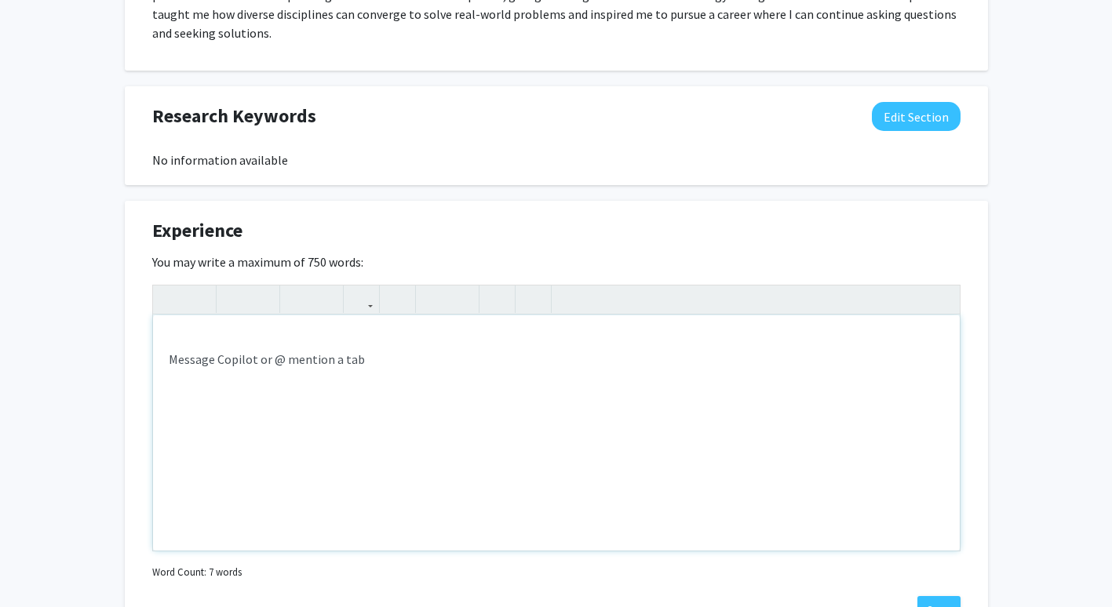
click at [373, 366] on p "Message Copilot or @ mention a tab" at bounding box center [556, 369] width 775 height 38
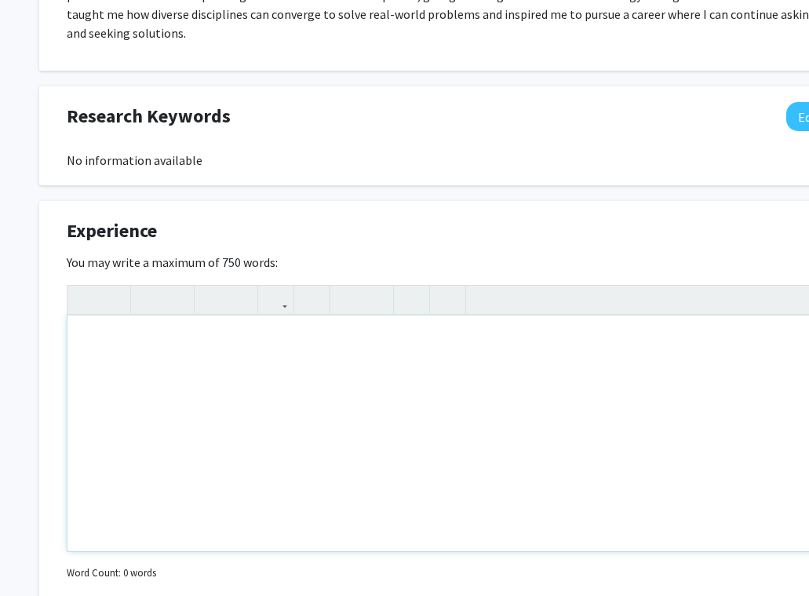
click at [472, 359] on p "Note to users with screen readers: Please deactivate our accessibility plugin f…" at bounding box center [470, 350] width 775 height 38
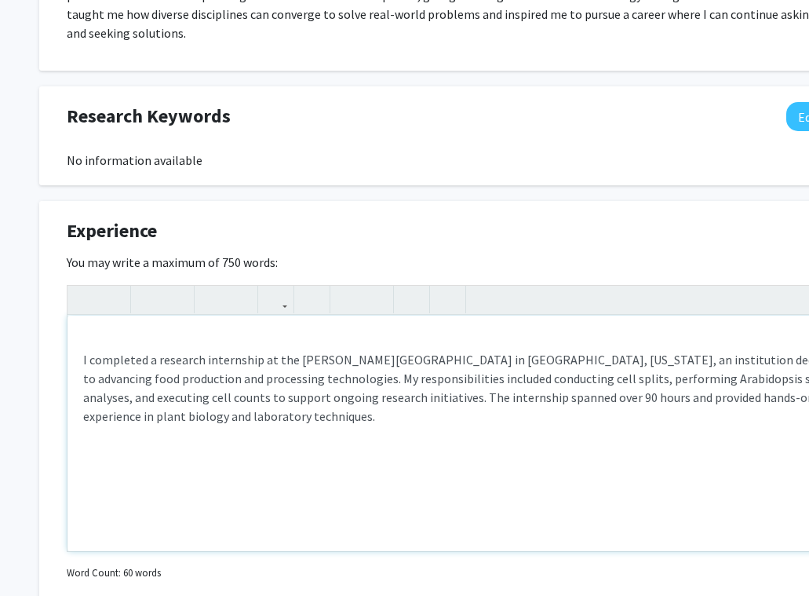
click at [78, 359] on div "I completed a research internship at the Danforth Plant Science Center in St. L…" at bounding box center [470, 433] width 807 height 235
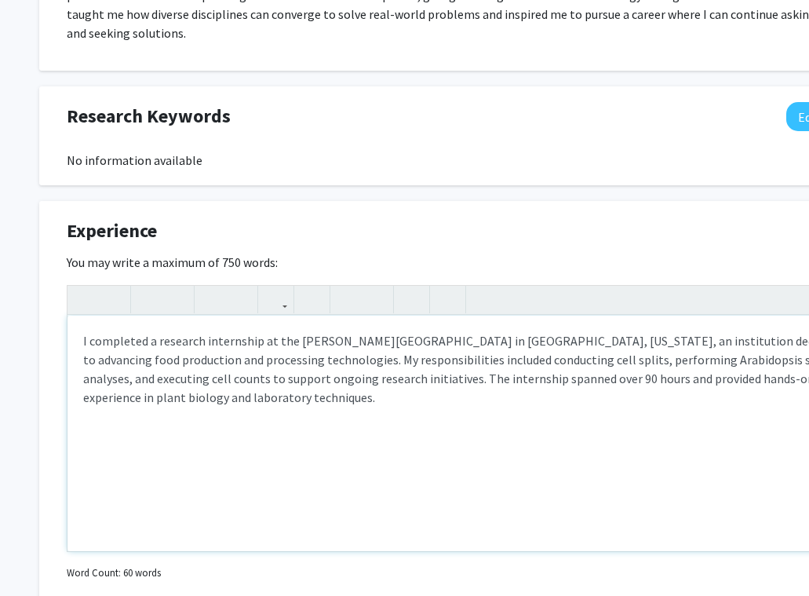
click at [297, 427] on div "I completed a research internship at the Danforth Plant Science Center in St. L…" at bounding box center [470, 433] width 807 height 235
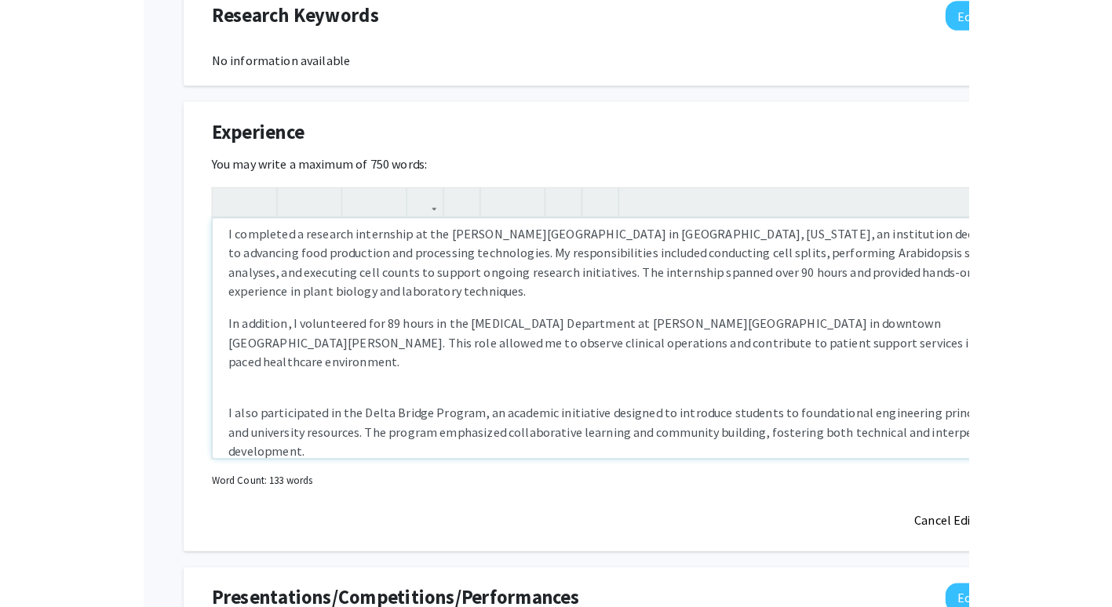
scroll to position [22, 0]
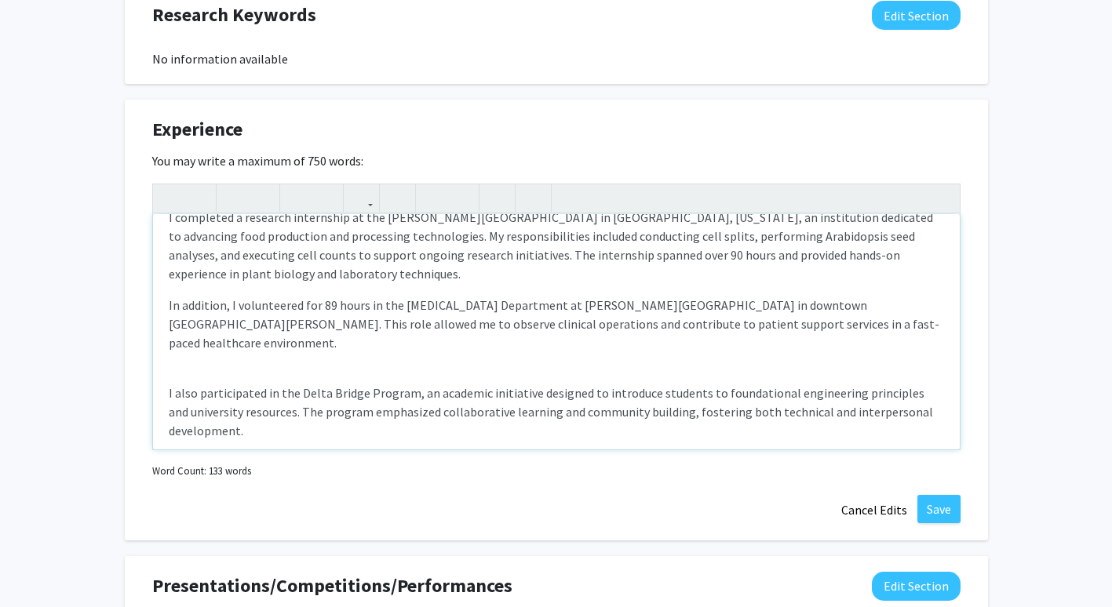
click at [698, 407] on p "I also participated in the Delta Bridge Program, an academic initiative designe…" at bounding box center [556, 412] width 775 height 57
click at [606, 402] on p "I also participated in the Delta Bridge Program, an academic initiative designe…" at bounding box center [556, 412] width 775 height 57
click at [790, 403] on p "I also participated in the Delta Bridge Program, an academic initiative designe…" at bounding box center [556, 412] width 775 height 57
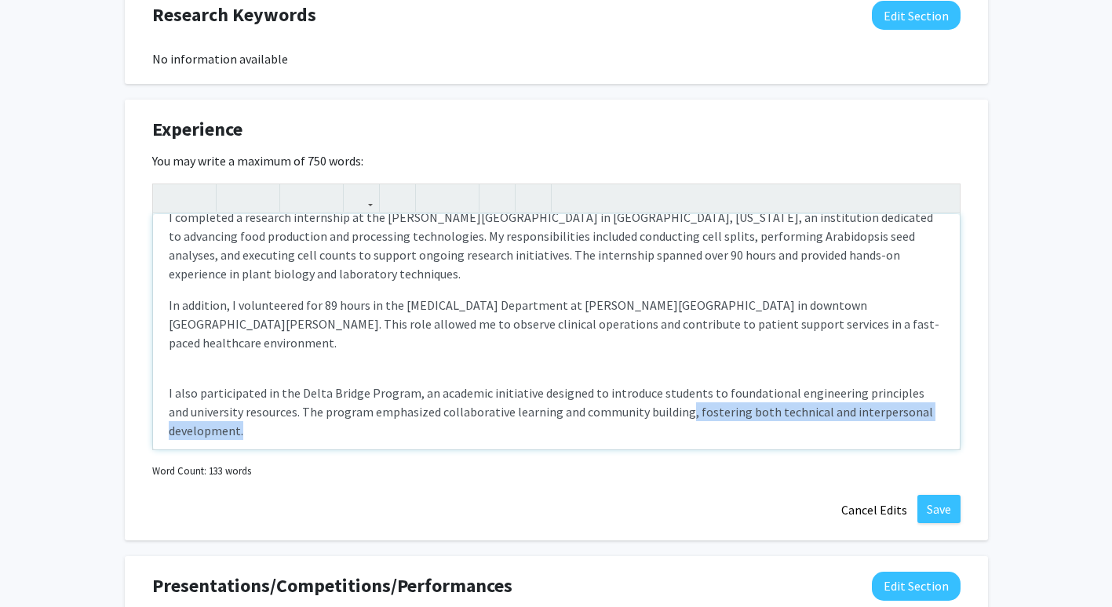
drag, startPoint x: 657, startPoint y: 392, endPoint x: 726, endPoint y: 417, distance: 73.5
click at [726, 417] on p "I also participated in the Delta Bridge Program, an academic initiative designe…" at bounding box center [556, 412] width 775 height 57
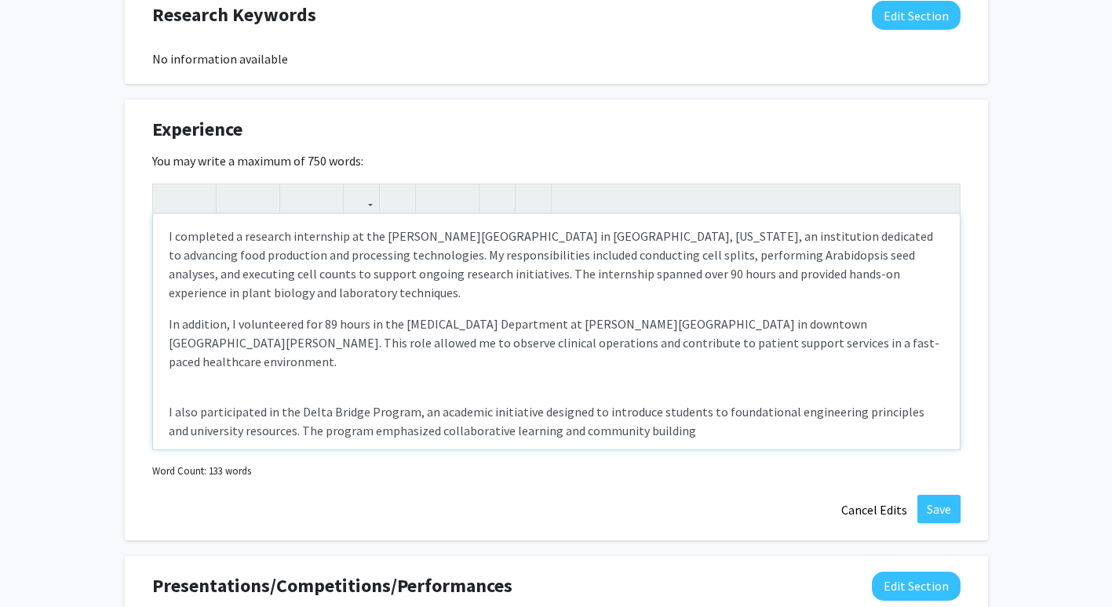
scroll to position [1016, 0]
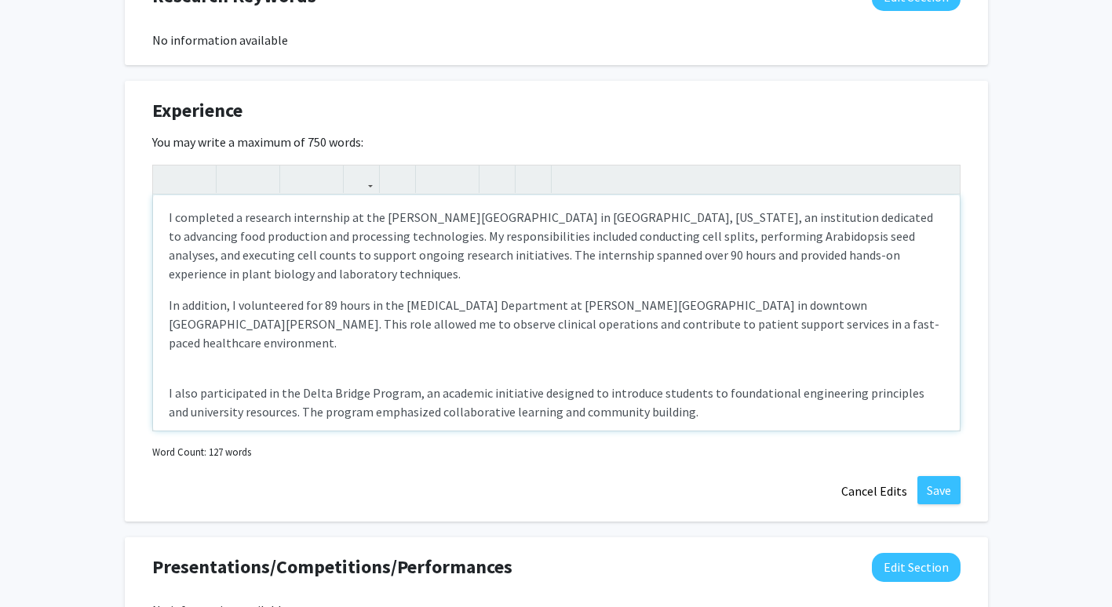
type textarea "<p><span style="font-size: 1rem;">I completed a research internship at the Danf…"
click at [943, 494] on button "Save" at bounding box center [938, 490] width 43 height 28
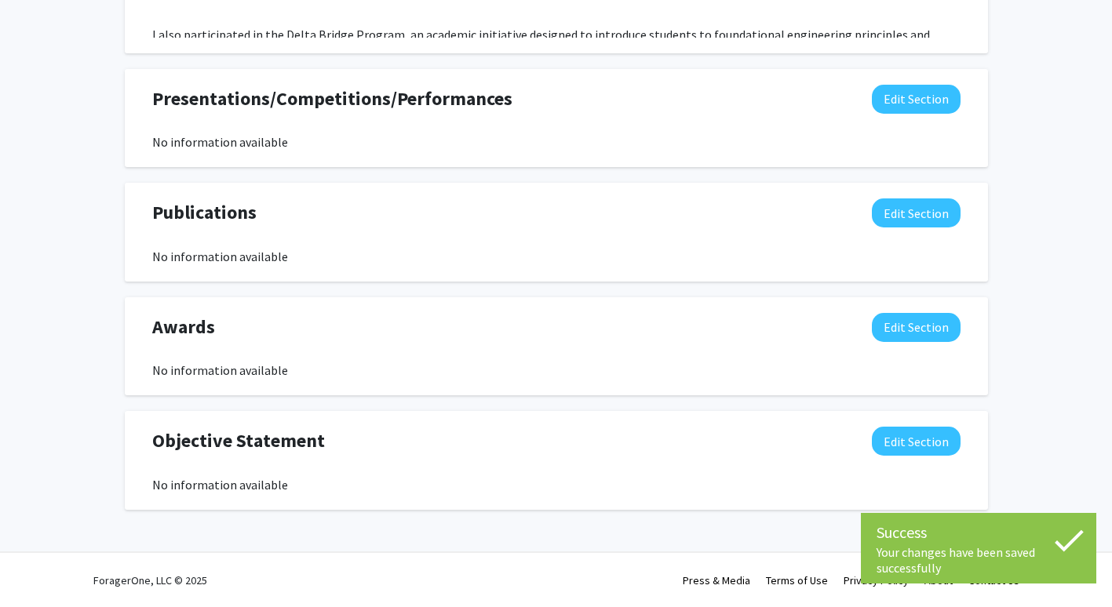
scroll to position [1313, 0]
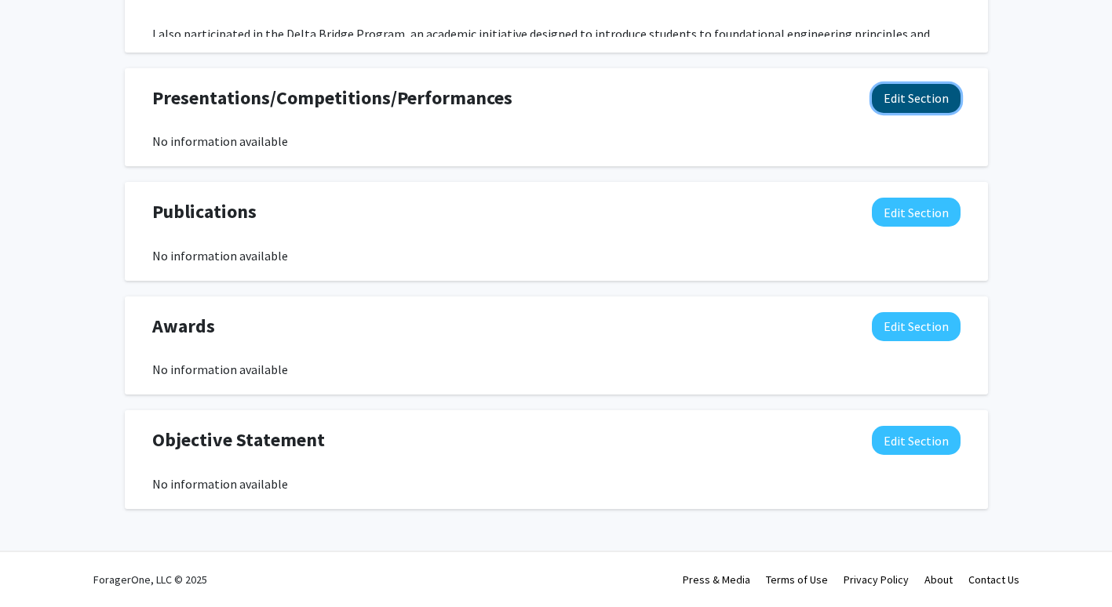
click at [891, 106] on button "Edit Section" at bounding box center [916, 98] width 89 height 29
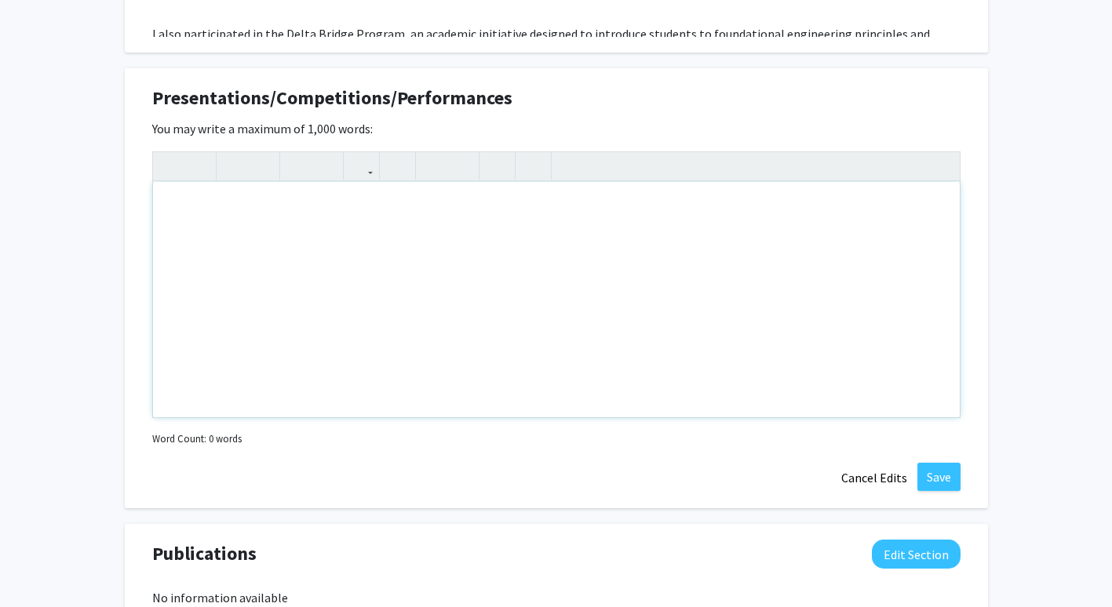
click at [777, 212] on div "Note to users with screen readers: Please deactivate our accessibility plugin f…" at bounding box center [556, 299] width 807 height 235
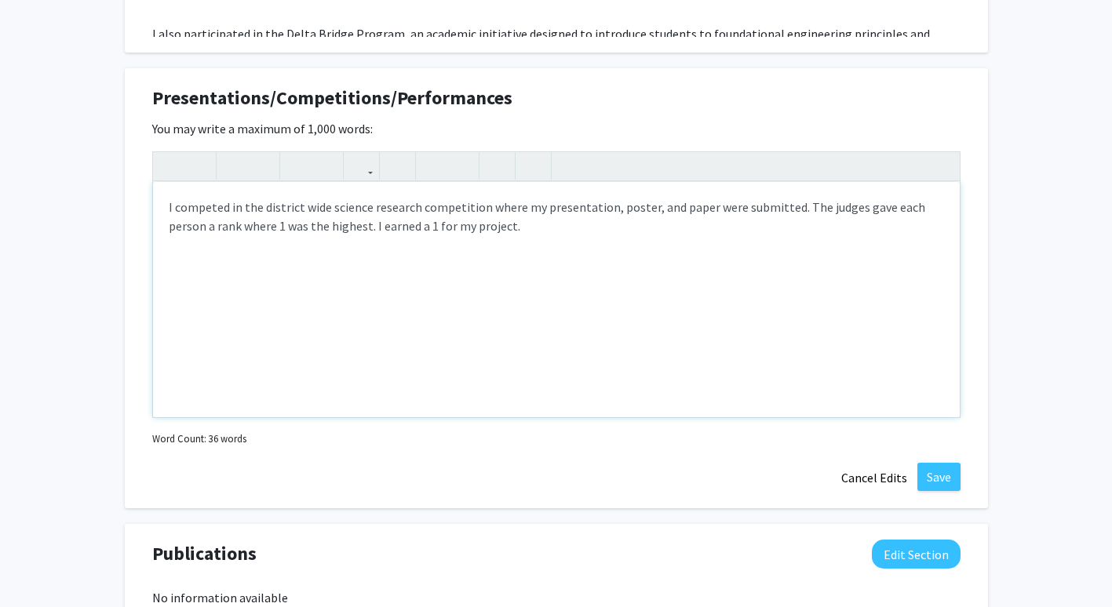
type textarea "I competed in the district wide science research competition where my presentat…"
click at [425, 225] on div "I competed in the district wide science research competition where my presentat…" at bounding box center [556, 299] width 807 height 235
click at [528, 232] on div "I competed in the district wide science research competition where my presentat…" at bounding box center [556, 299] width 807 height 235
click at [930, 477] on button "Save" at bounding box center [938, 477] width 43 height 28
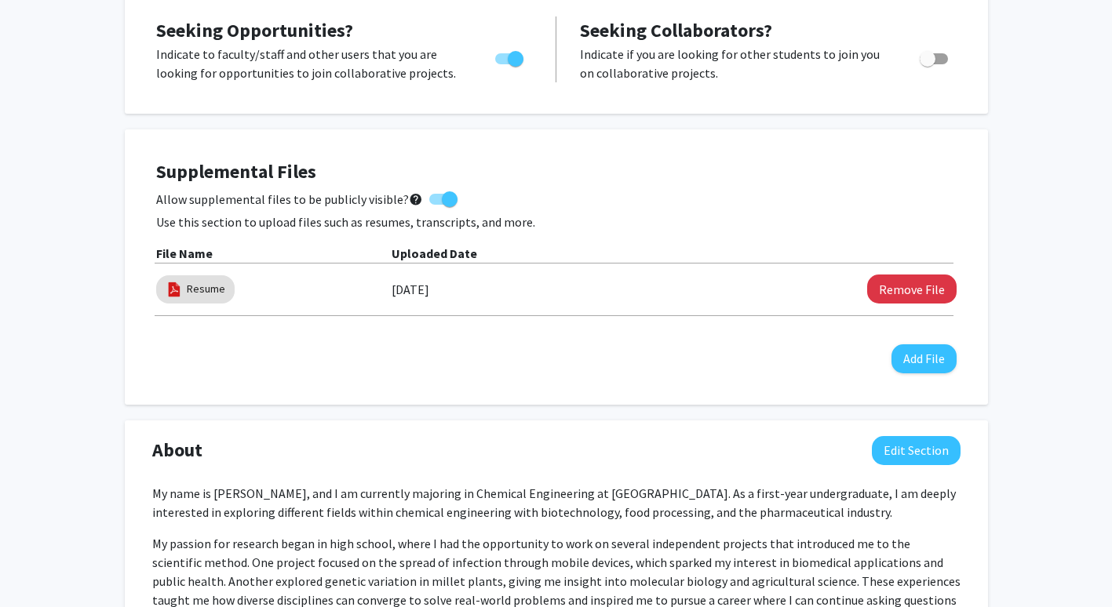
scroll to position [0, 0]
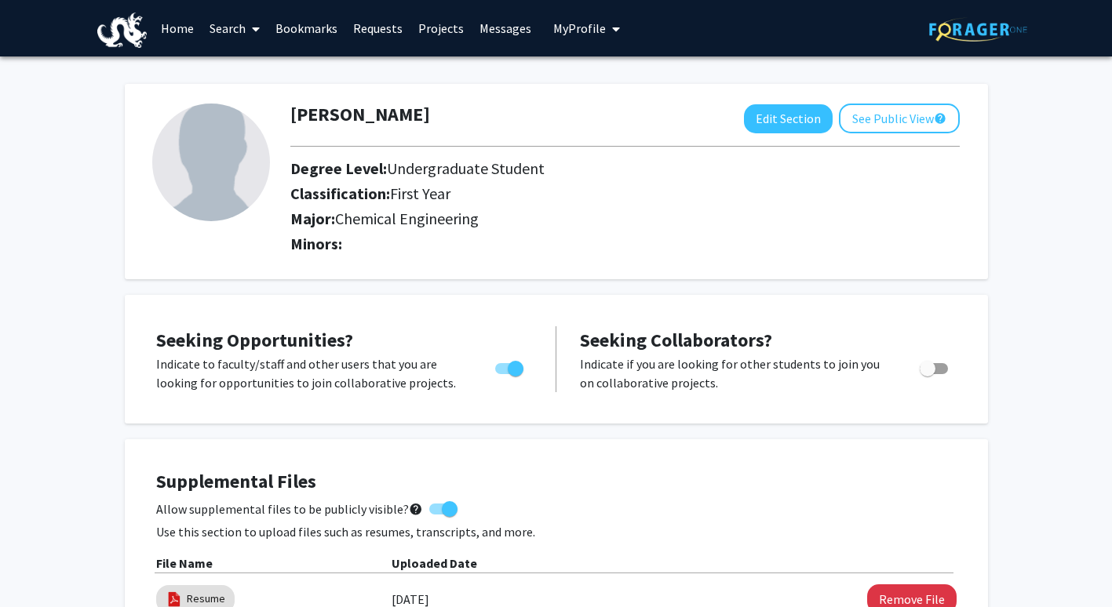
click at [308, 25] on link "Bookmarks" at bounding box center [307, 28] width 78 height 55
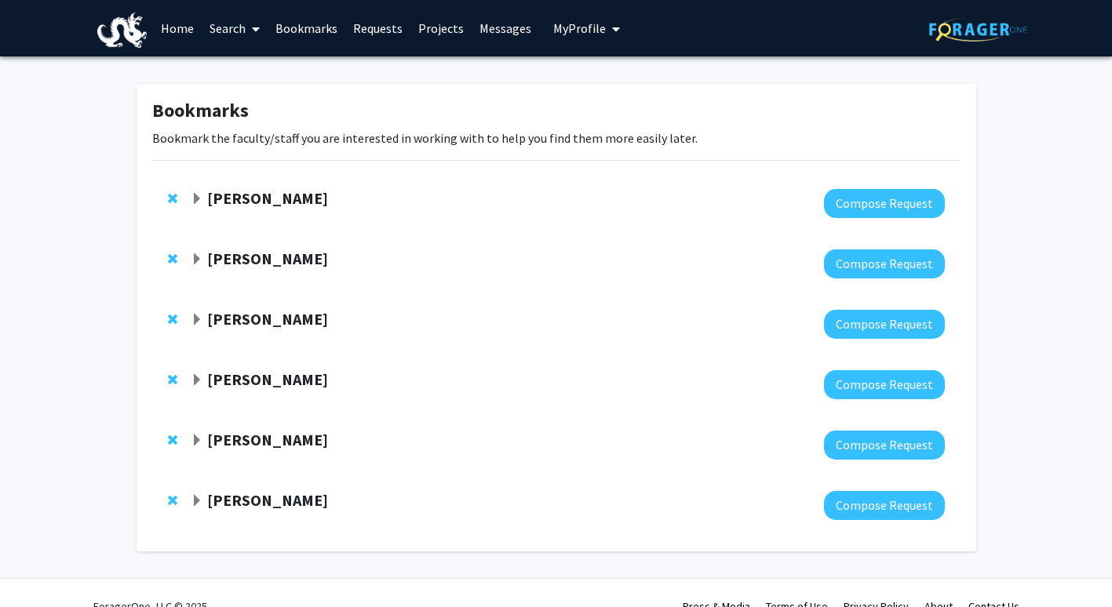
click at [269, 503] on strong "[PERSON_NAME]" at bounding box center [267, 501] width 121 height 20
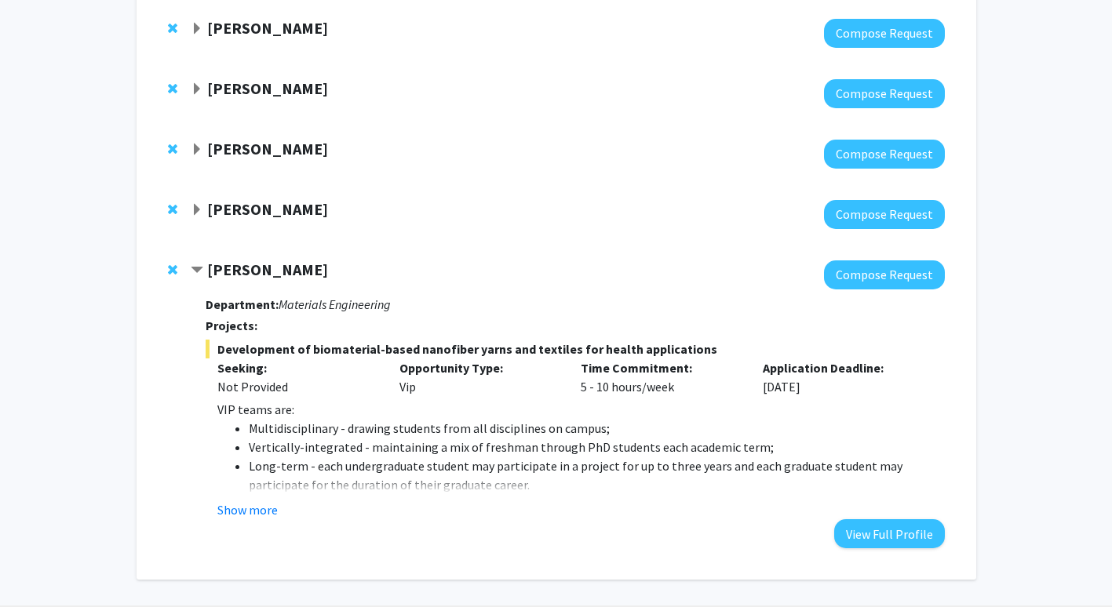
scroll to position [232, 0]
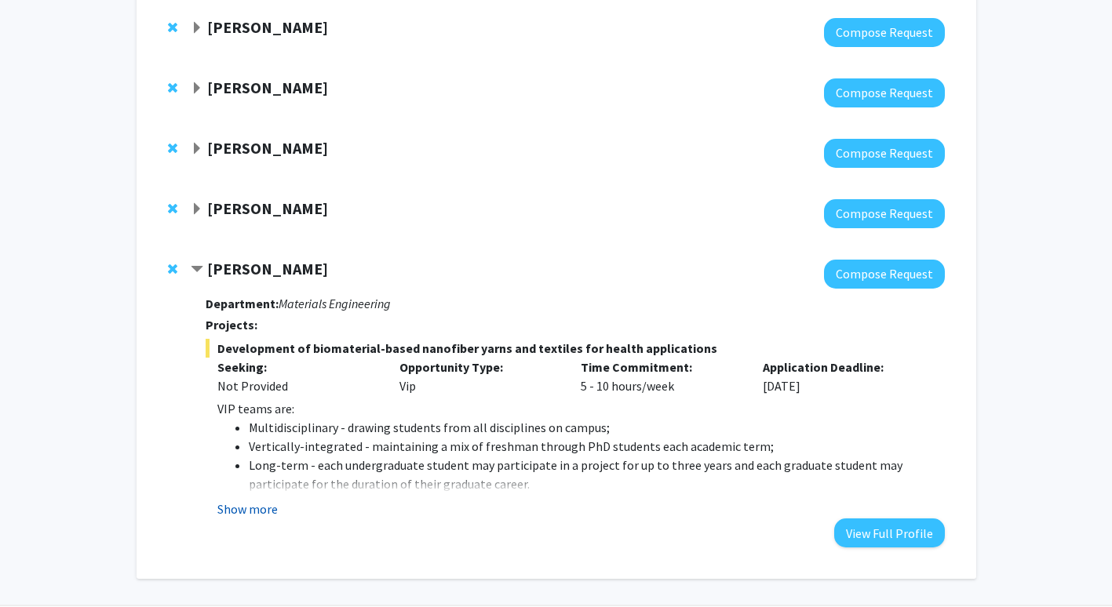
click at [257, 510] on button "Show more" at bounding box center [247, 509] width 60 height 19
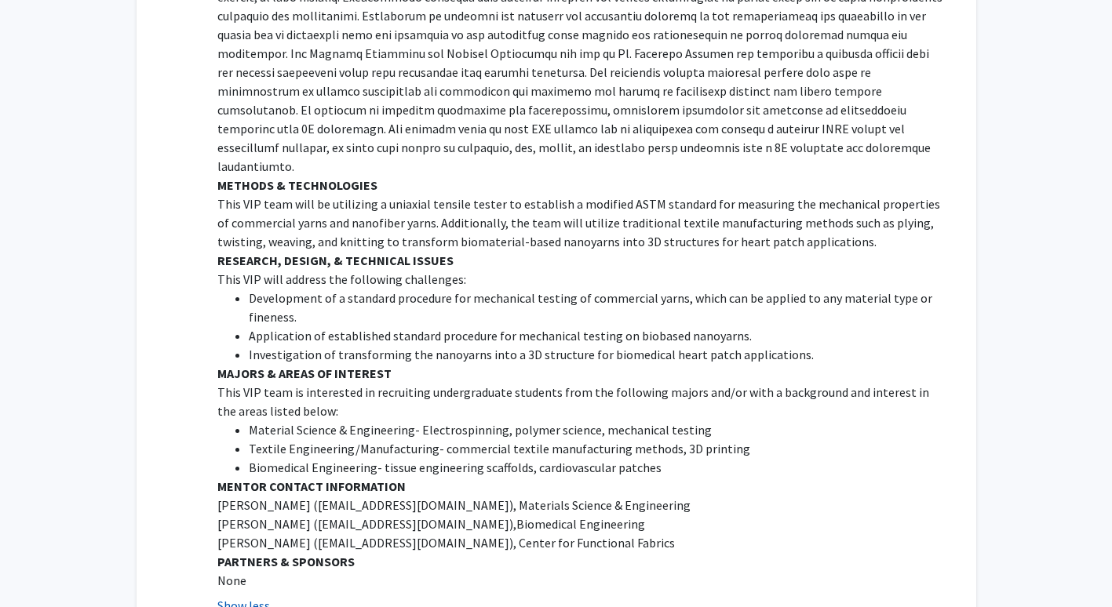
scroll to position [1022, 0]
click at [248, 595] on button "Show less" at bounding box center [243, 604] width 53 height 19
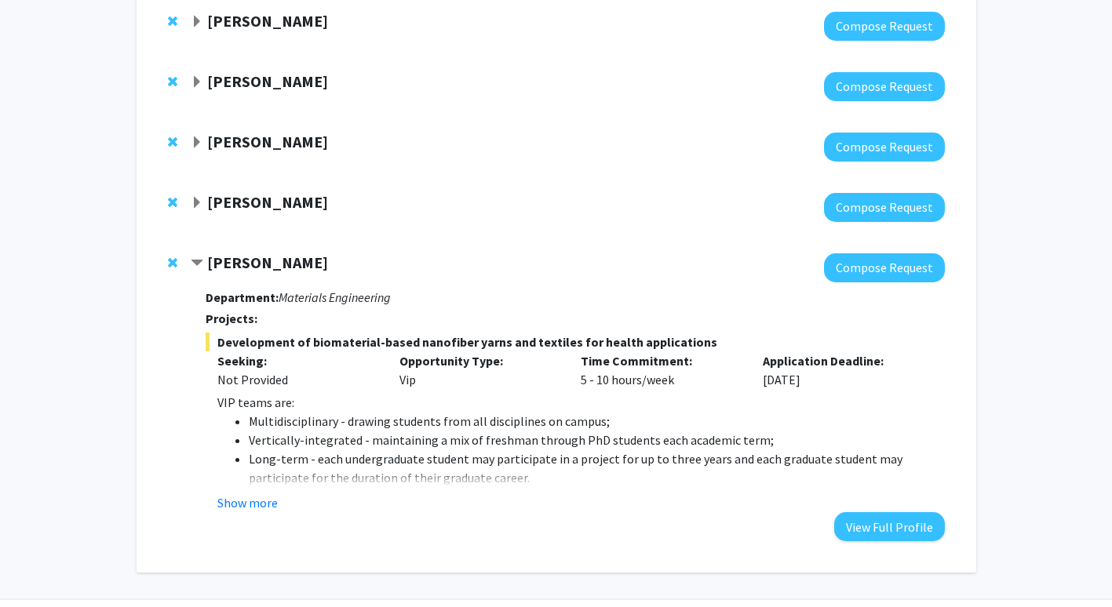
scroll to position [286, 0]
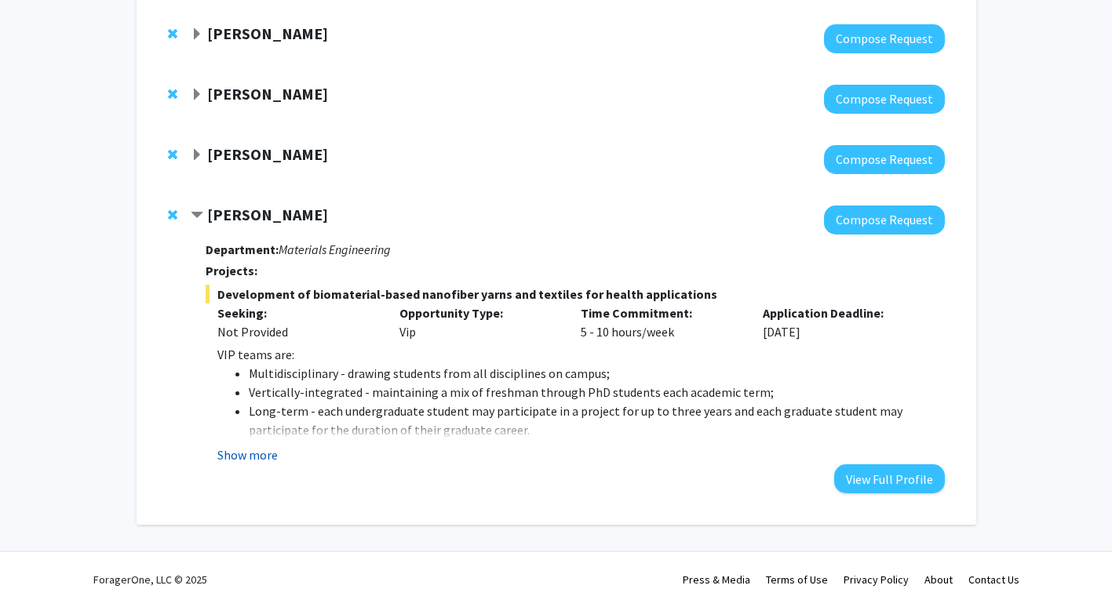
click at [266, 460] on button "Show more" at bounding box center [247, 455] width 60 height 19
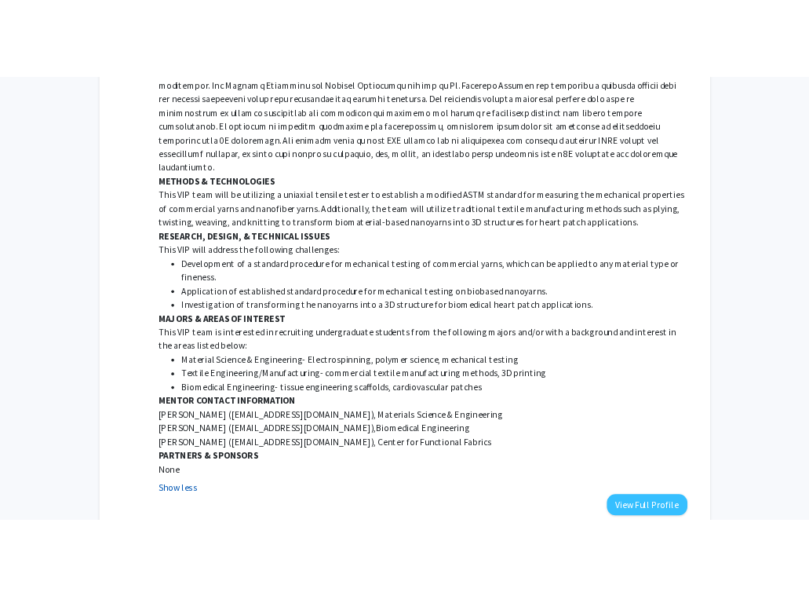
scroll to position [1069, 0]
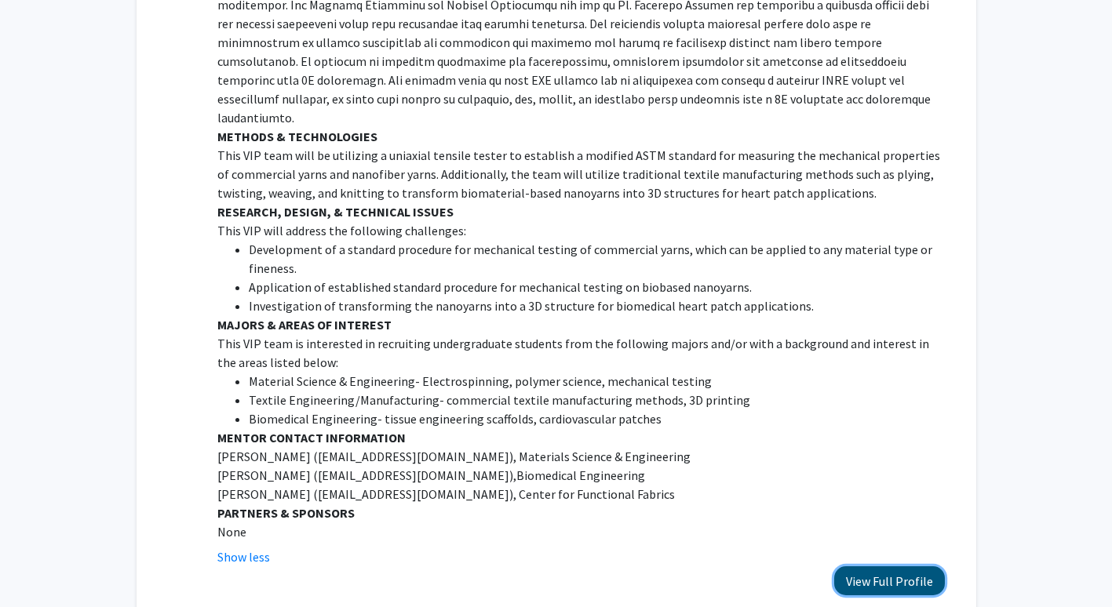
click at [909, 567] on button "View Full Profile" at bounding box center [889, 581] width 111 height 29
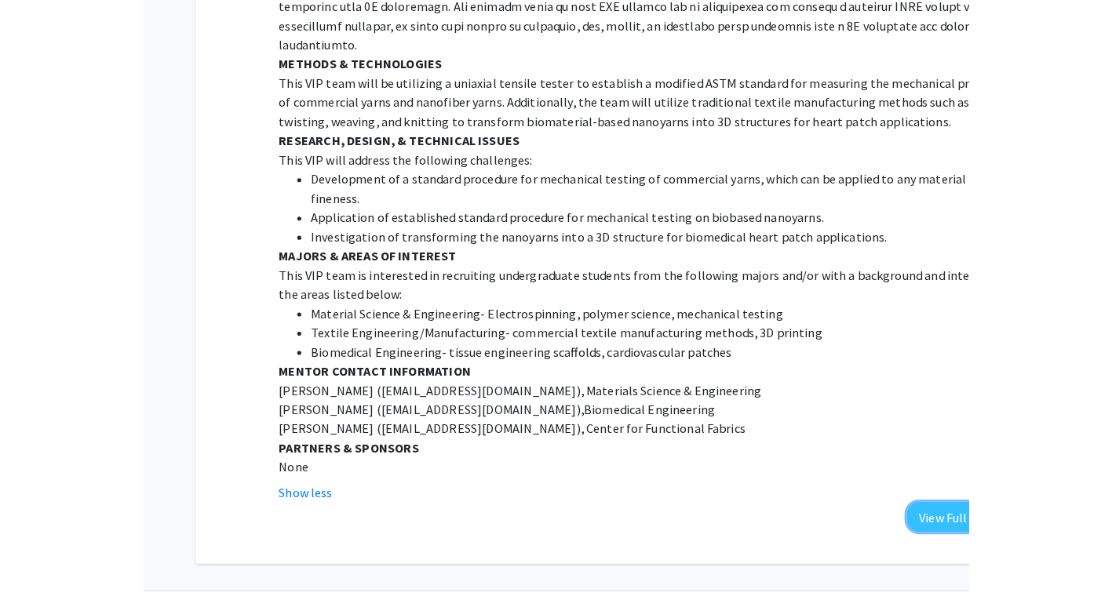
scroll to position [1133, 0]
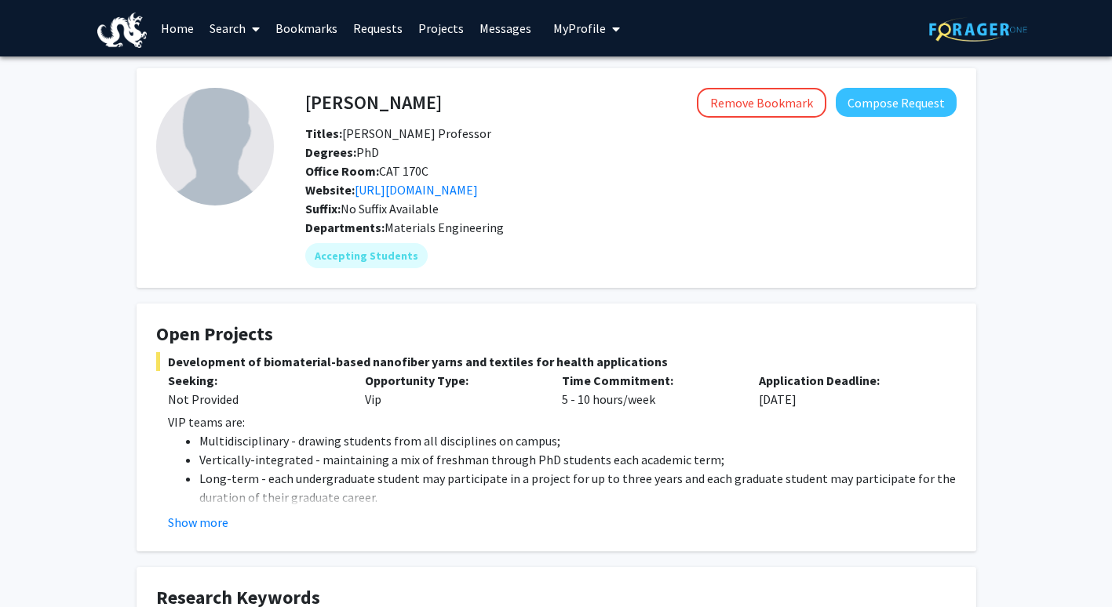
scroll to position [144, 0]
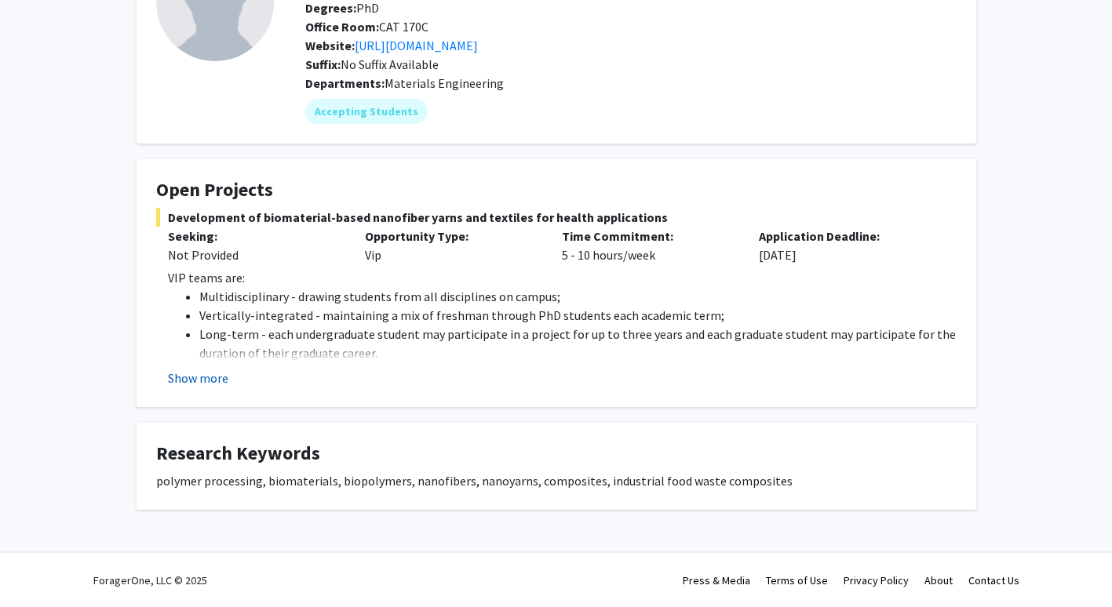
click at [194, 380] on button "Show more" at bounding box center [198, 378] width 60 height 19
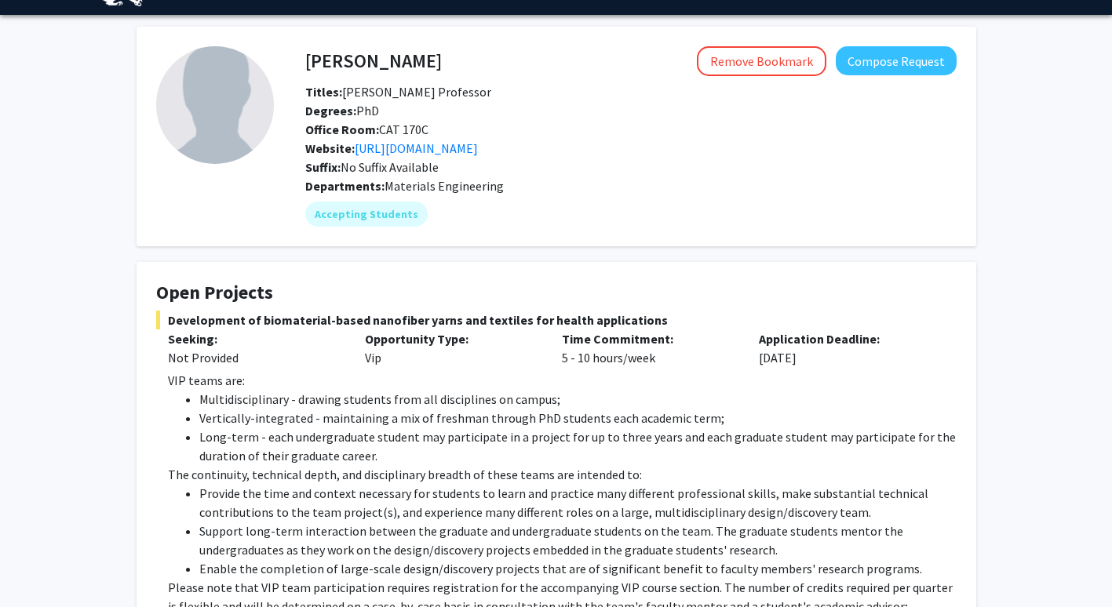
scroll to position [0, 0]
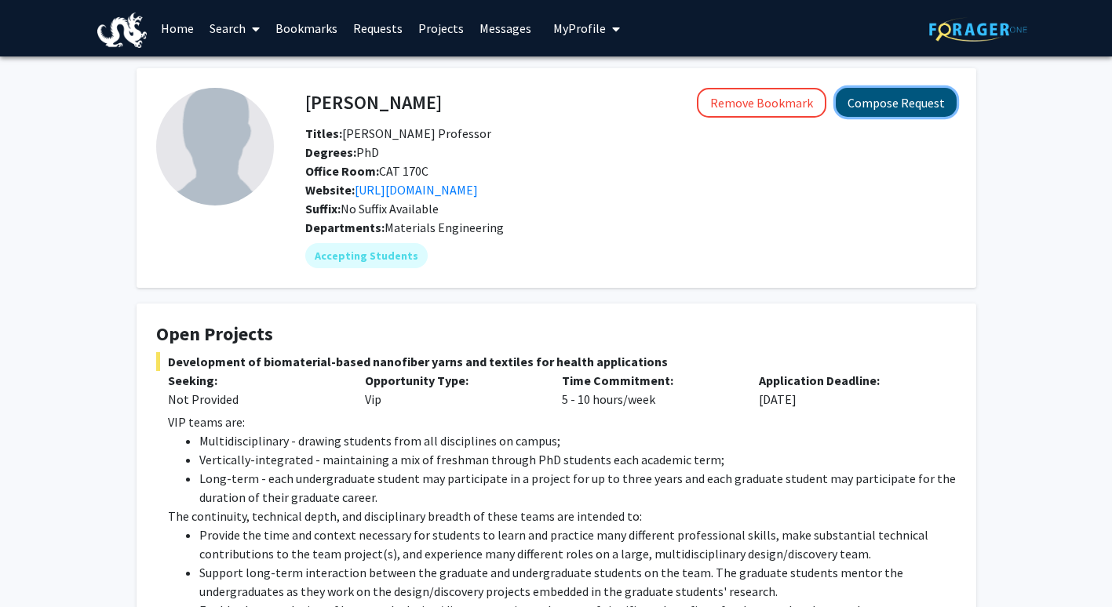
click at [874, 97] on button "Compose Request" at bounding box center [896, 102] width 121 height 29
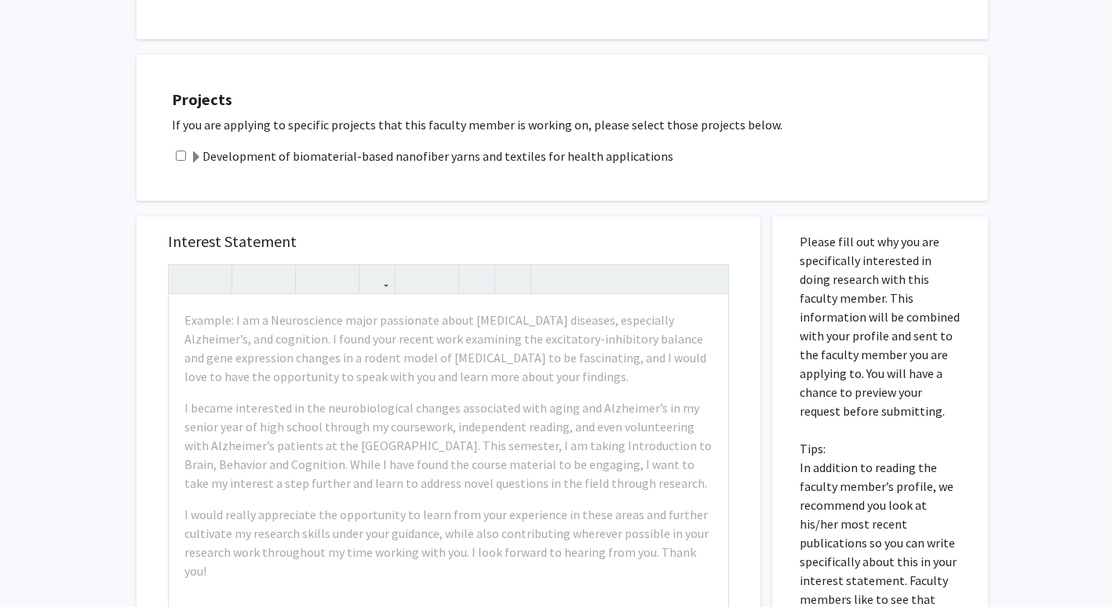
scroll to position [275, 0]
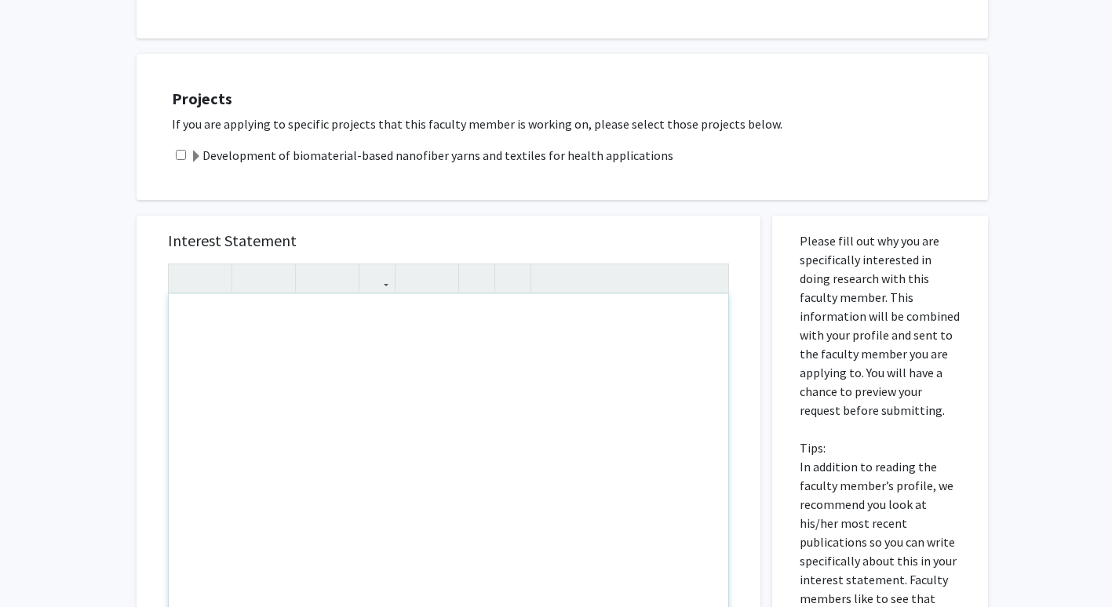
paste div "Note to users with screen readers: Please press Alt+0 or Option+0 to deactivate…"
type textarea "<p>My name is [PERSON_NAME], and I’m a first-year undergraduate student majorin…"
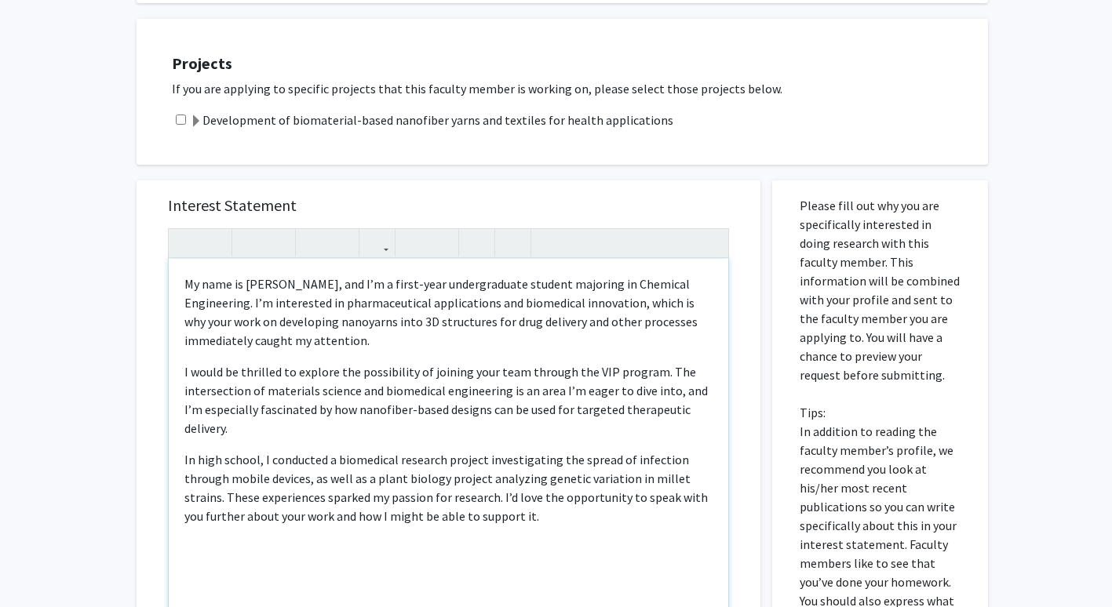
scroll to position [312, 0]
click at [503, 496] on p "In high school, I conducted a biomedical research project investigating the spr…" at bounding box center [448, 487] width 528 height 75
click at [181, 279] on div "My name is [PERSON_NAME], and I’m a first-year undergraduate student majoring i…" at bounding box center [449, 437] width 560 height 359
type textarea "<l>Ipsum, do sita co Adipisc Elits, doe T’i u labor-etdo magnaaliquaen adminim …"
click at [176, 119] on input "checkbox" at bounding box center [181, 119] width 10 height 10
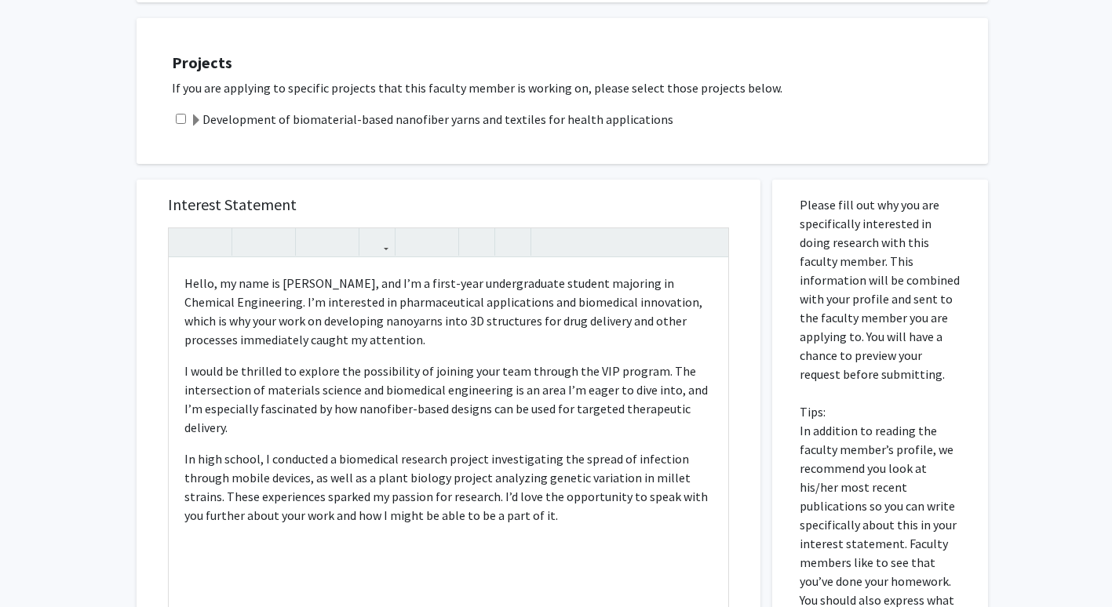
checkbox input "true"
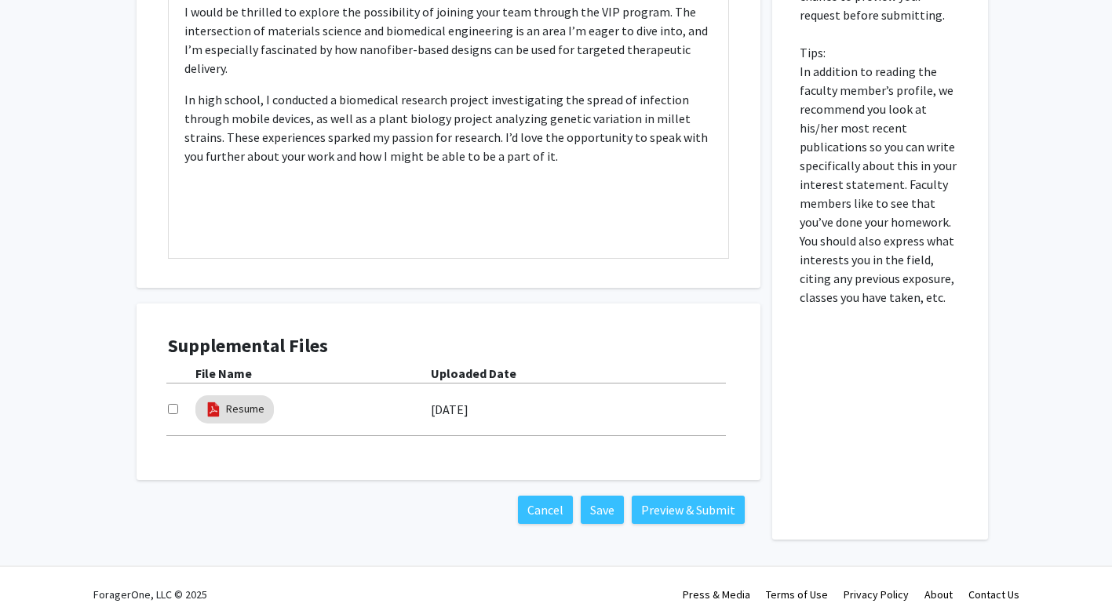
scroll to position [685, 0]
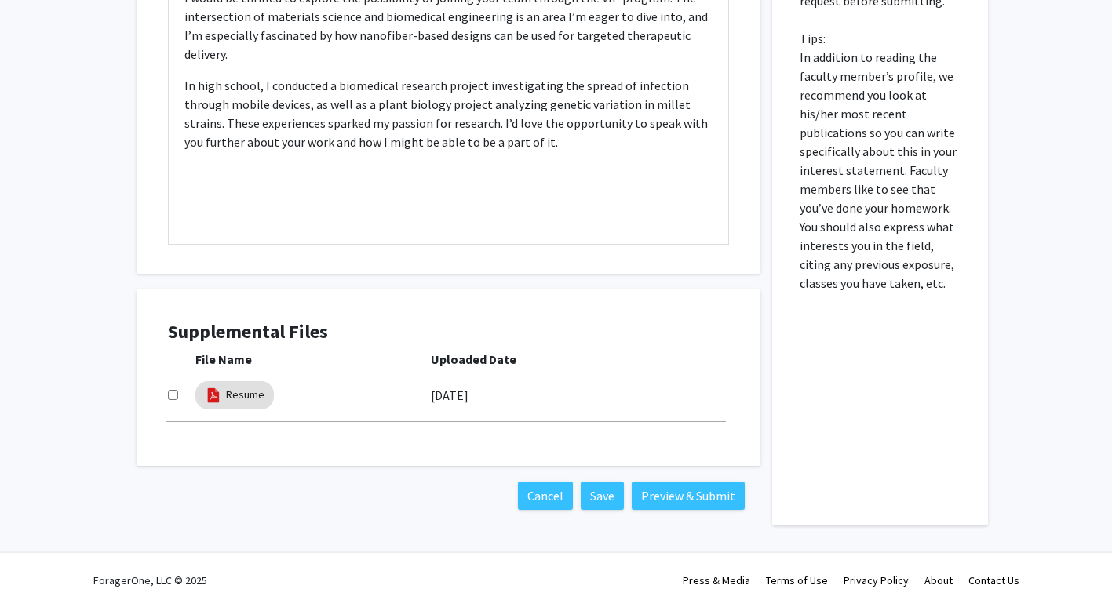
click at [172, 395] on input "checkbox" at bounding box center [173, 395] width 10 height 10
checkbox input "true"
click at [586, 495] on button "Save" at bounding box center [602, 496] width 43 height 28
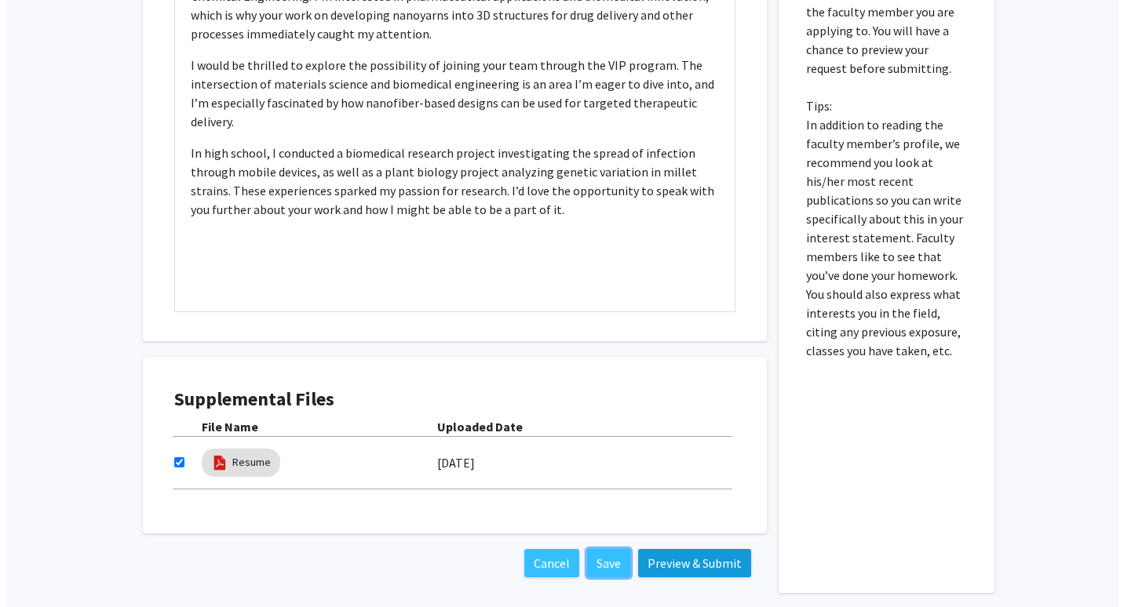
scroll to position [618, 0]
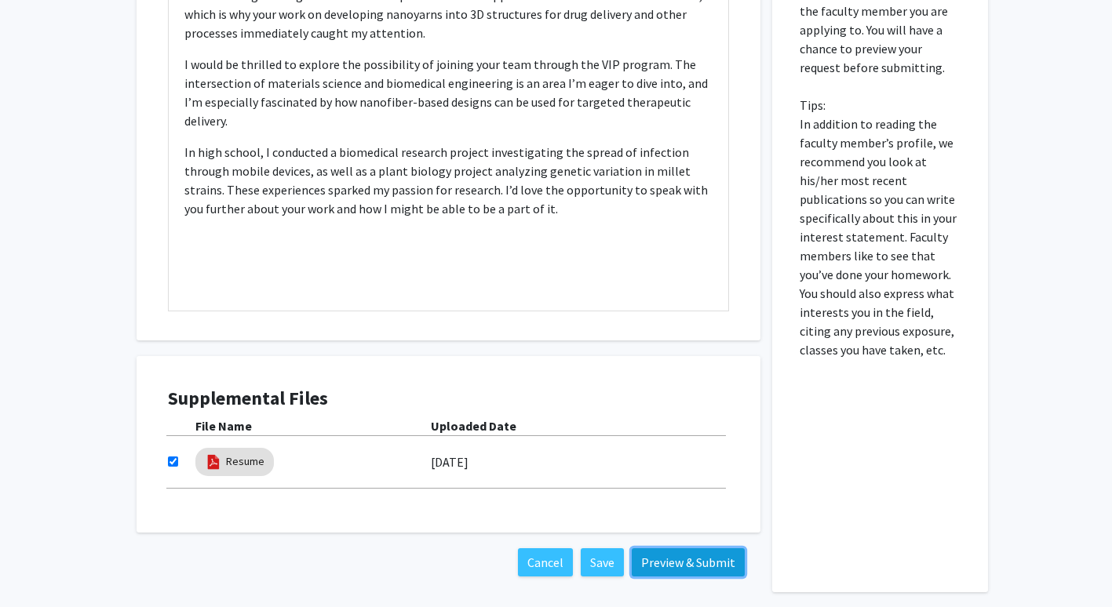
click at [683, 561] on button "Preview & Submit" at bounding box center [688, 563] width 113 height 28
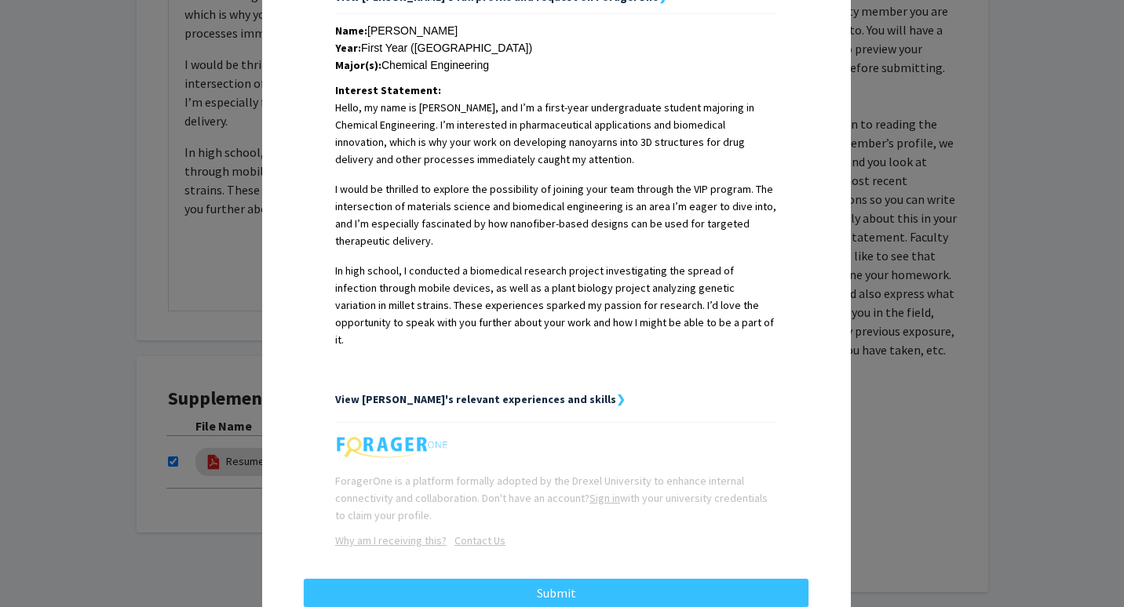
scroll to position [370, 0]
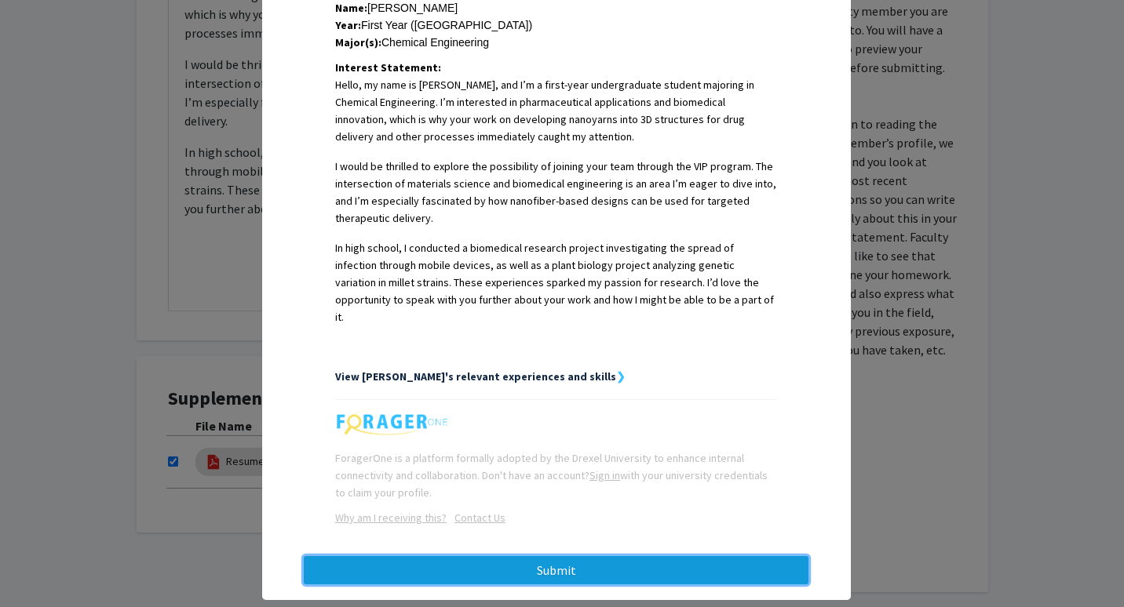
click at [636, 556] on button "Submit" at bounding box center [556, 570] width 505 height 28
